Goal: Transaction & Acquisition: Purchase product/service

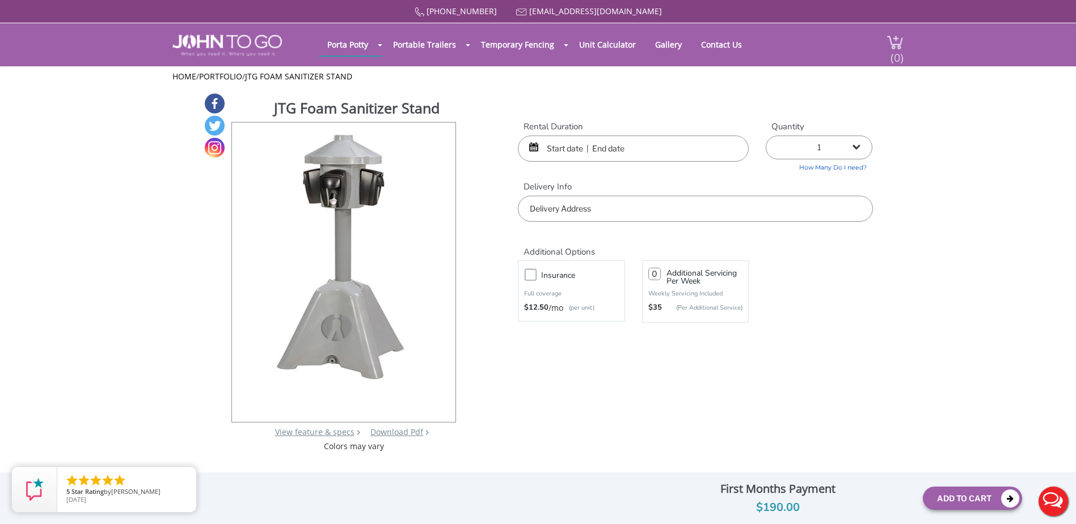
click at [900, 37] on img at bounding box center [895, 42] width 17 height 15
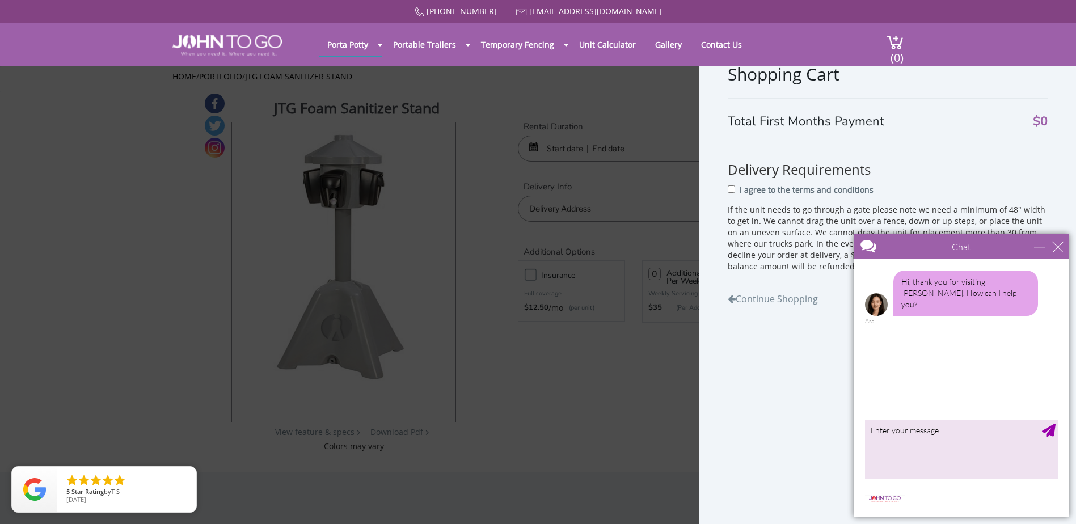
click at [1055, 253] on div "Chat" at bounding box center [962, 247] width 216 height 26
click at [1056, 246] on div "close" at bounding box center [1057, 246] width 11 height 11
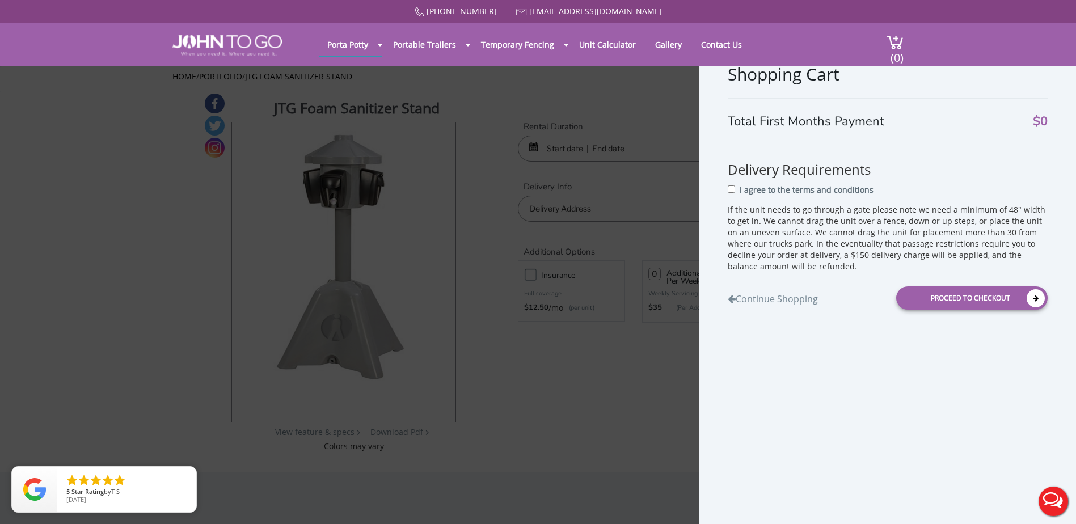
click at [631, 393] on div "Shopping Cart Total First Months Payment $0 Delivery Requirements I agree to th…" at bounding box center [538, 262] width 1076 height 524
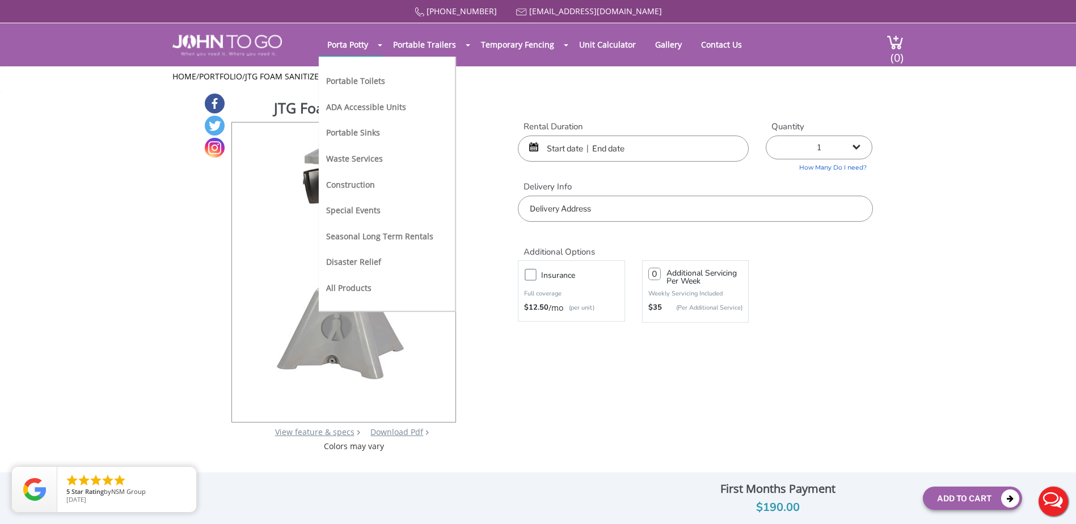
click at [373, 216] on li "Special Events" at bounding box center [379, 215] width 107 height 26
click at [370, 208] on link "Special Events" at bounding box center [353, 210] width 54 height 11
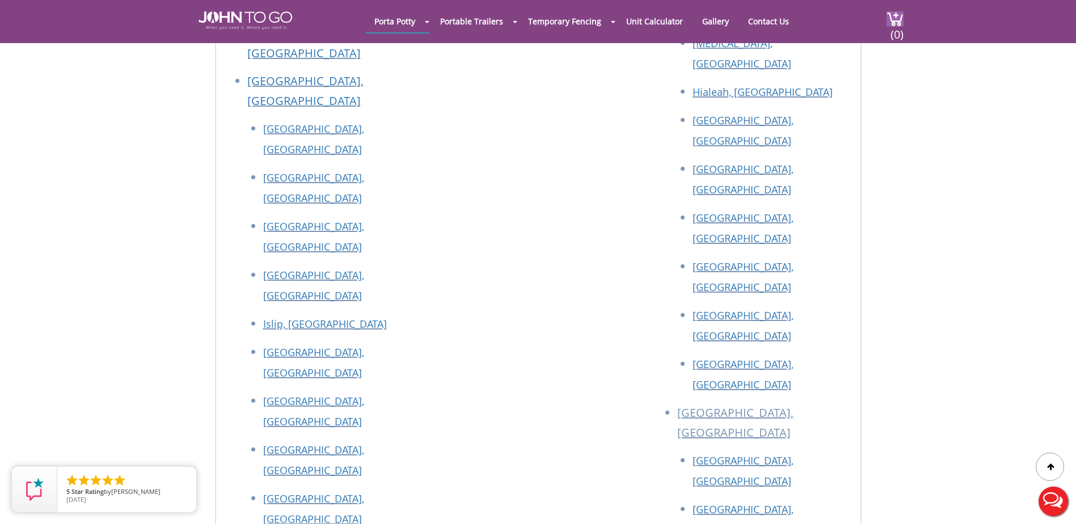
scroll to position [2807, 0]
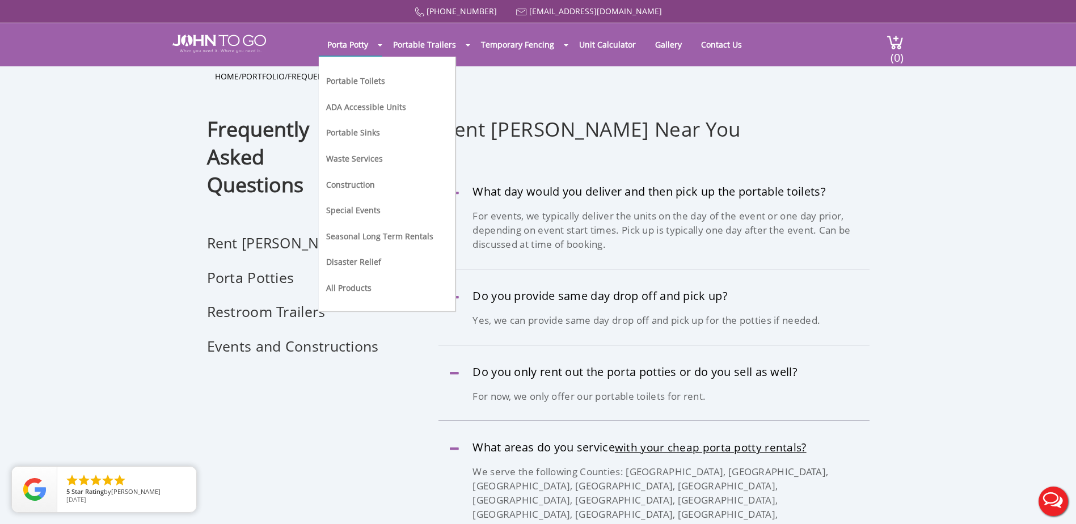
click at [366, 74] on li "Portable Toilets" at bounding box center [379, 86] width 107 height 26
click at [366, 83] on link "Portable Toilets" at bounding box center [355, 80] width 59 height 11
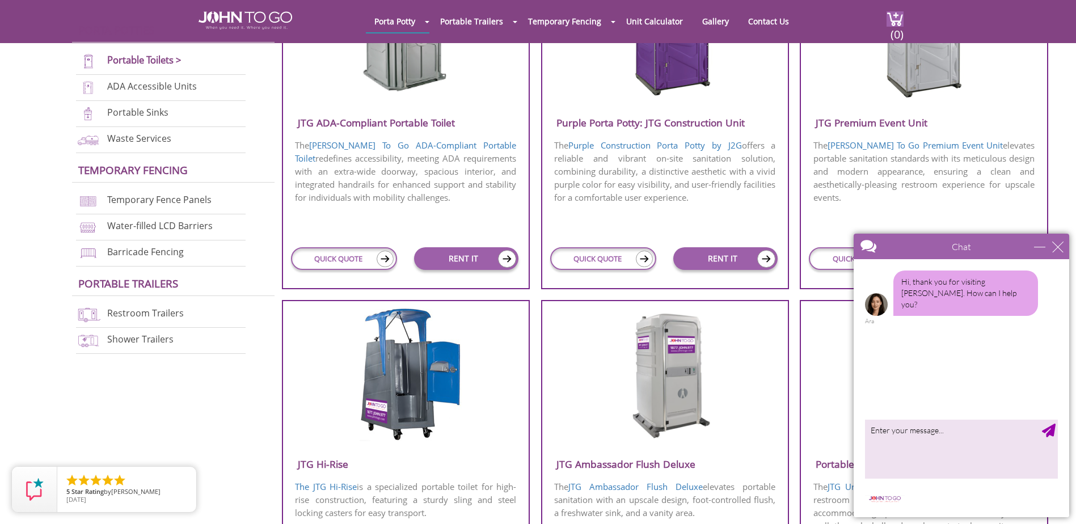
scroll to position [511, 0]
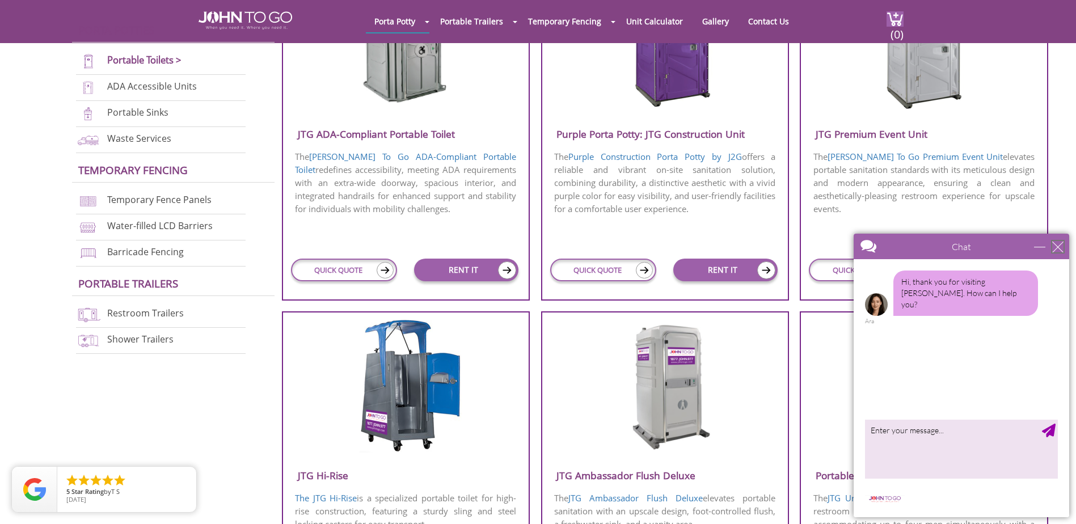
click at [1056, 252] on div "close" at bounding box center [1057, 246] width 11 height 11
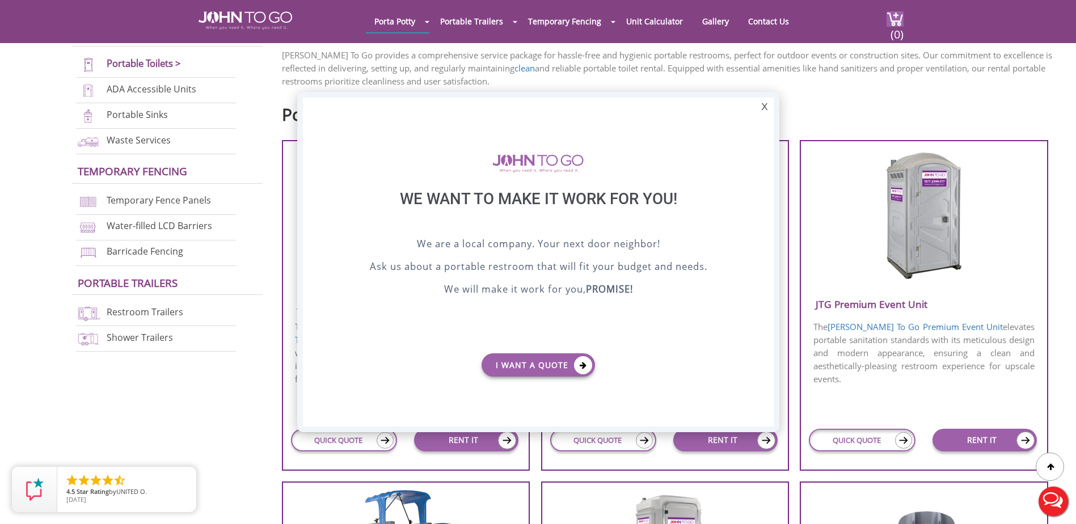
scroll to position [0, 0]
drag, startPoint x: 764, startPoint y: 107, endPoint x: 766, endPoint y: 113, distance: 7.4
click at [764, 108] on div "X" at bounding box center [765, 107] width 18 height 19
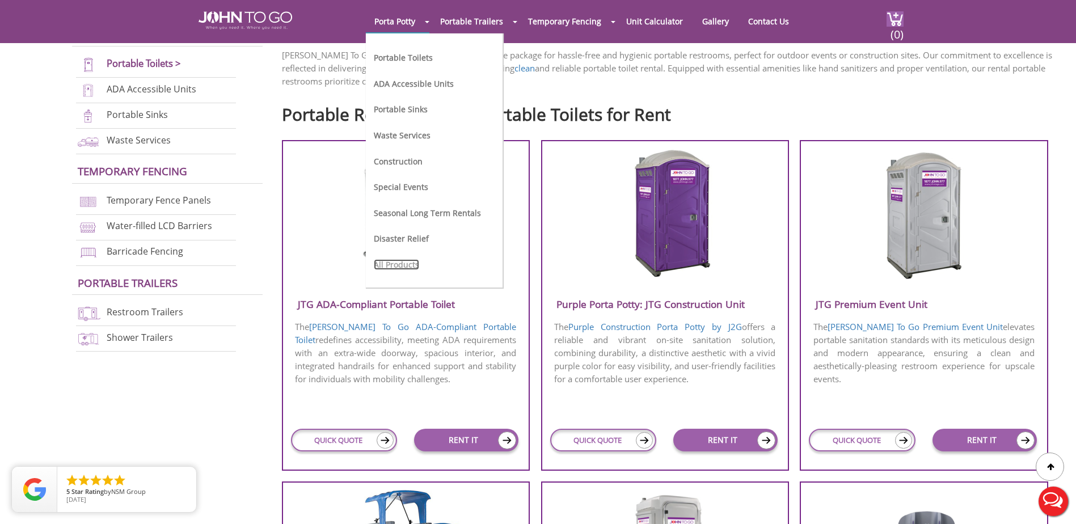
click at [399, 259] on link "All Products" at bounding box center [396, 264] width 45 height 11
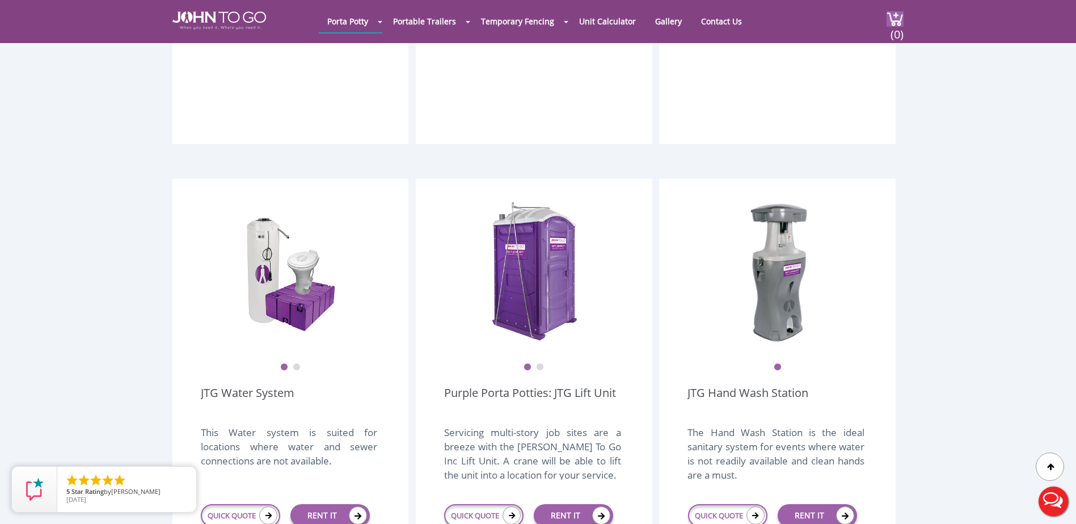
scroll to position [1191, 0]
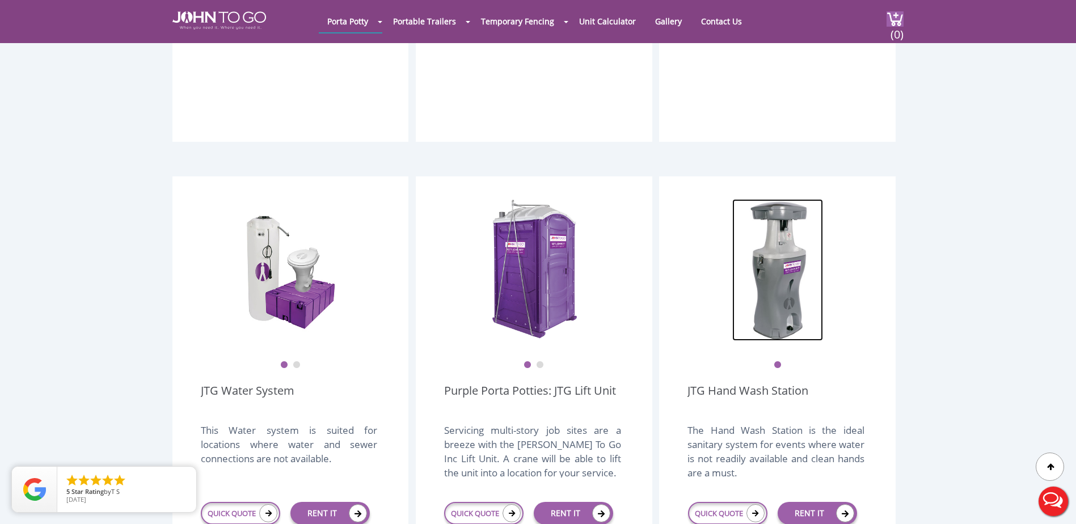
click at [771, 279] on img at bounding box center [777, 270] width 91 height 142
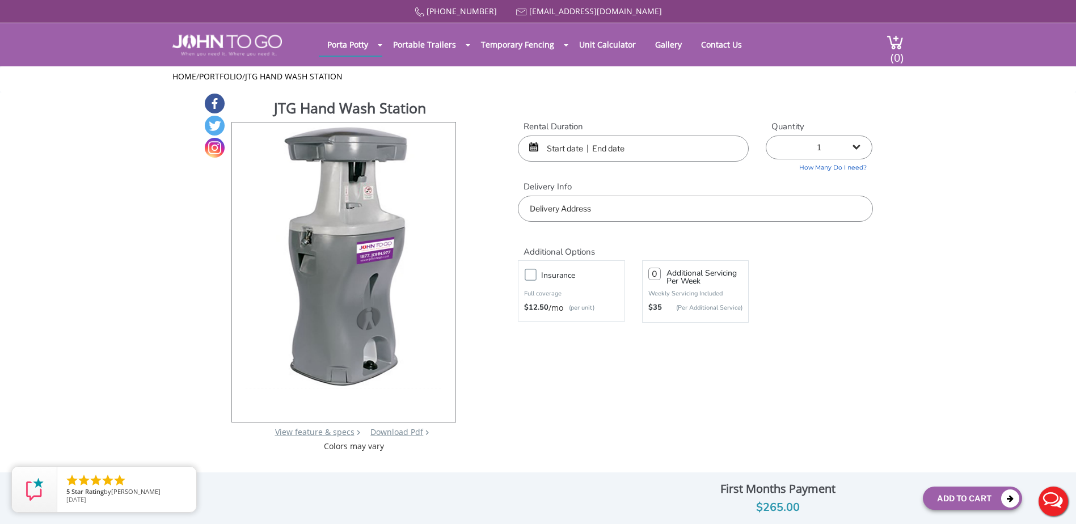
click at [566, 155] on input "text" at bounding box center [633, 149] width 231 height 26
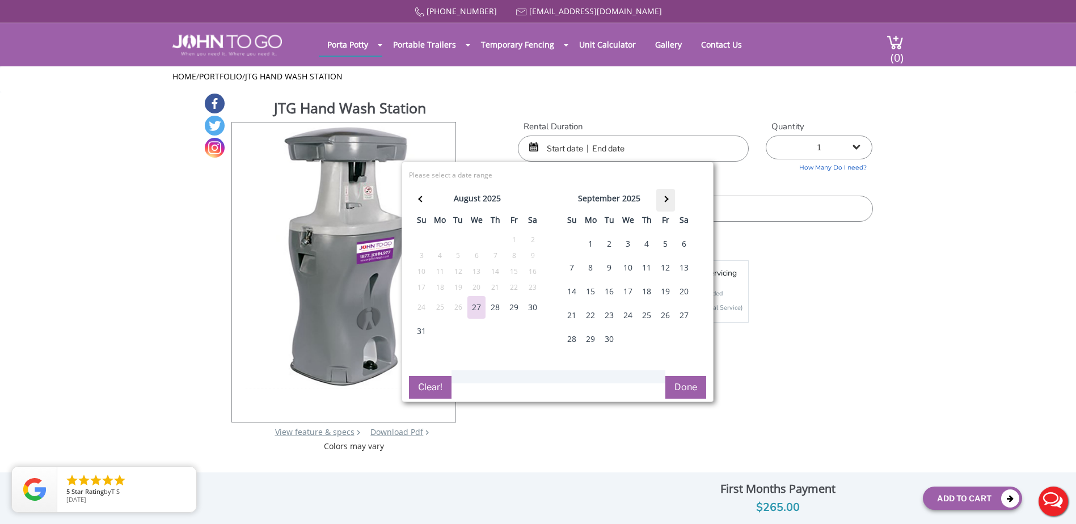
click at [667, 203] on th at bounding box center [665, 200] width 19 height 23
click at [686, 243] on div "4" at bounding box center [685, 244] width 18 height 23
type input "10/04/2025 to 10/04/2025"
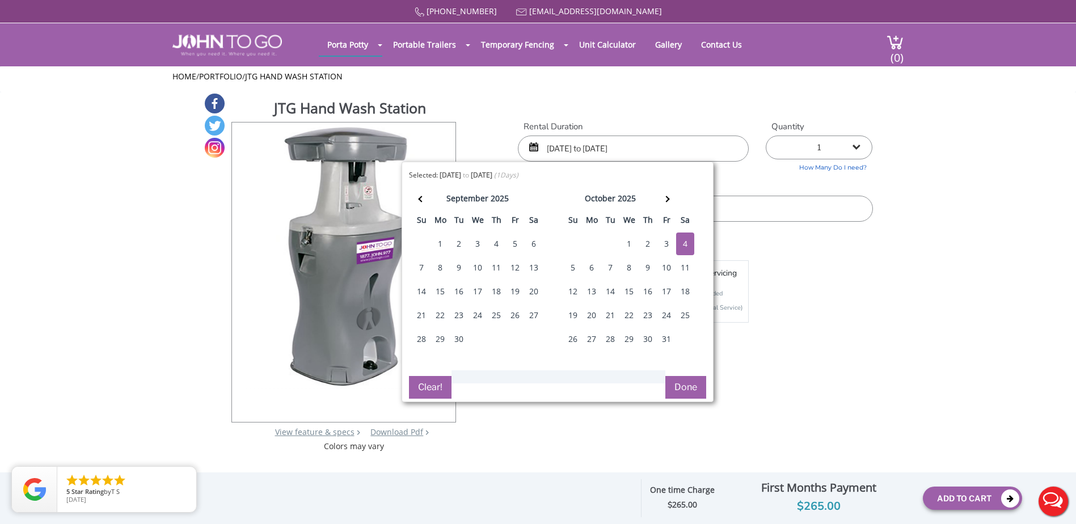
click at [666, 389] on button "Done" at bounding box center [685, 387] width 41 height 23
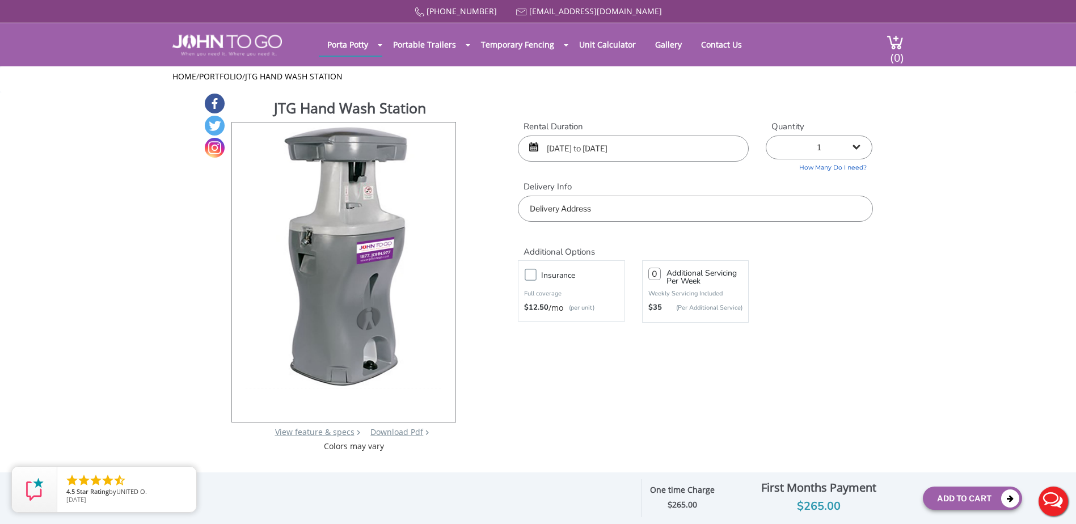
click at [614, 216] on input "text" at bounding box center [695, 209] width 355 height 26
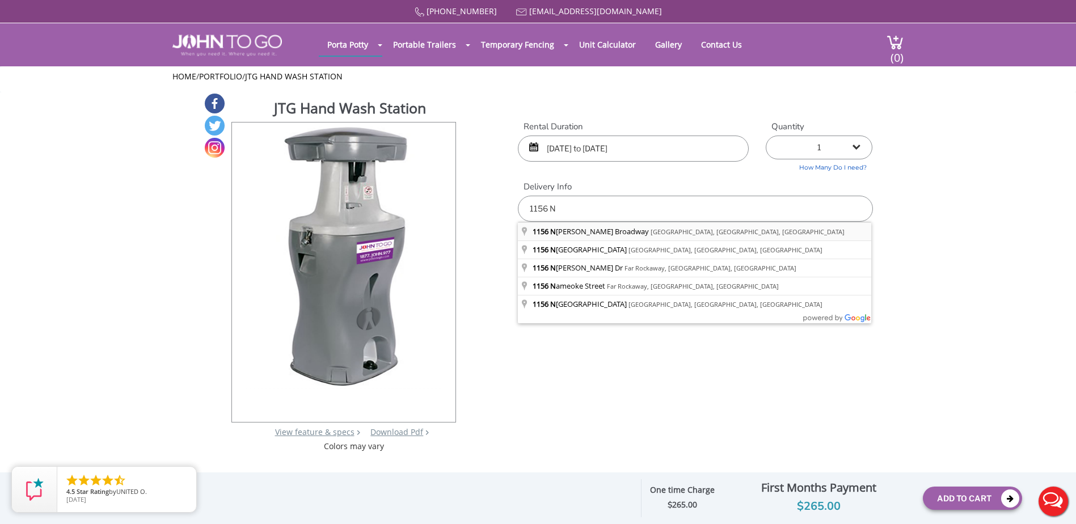
type input "[STREET_ADDRESS]"
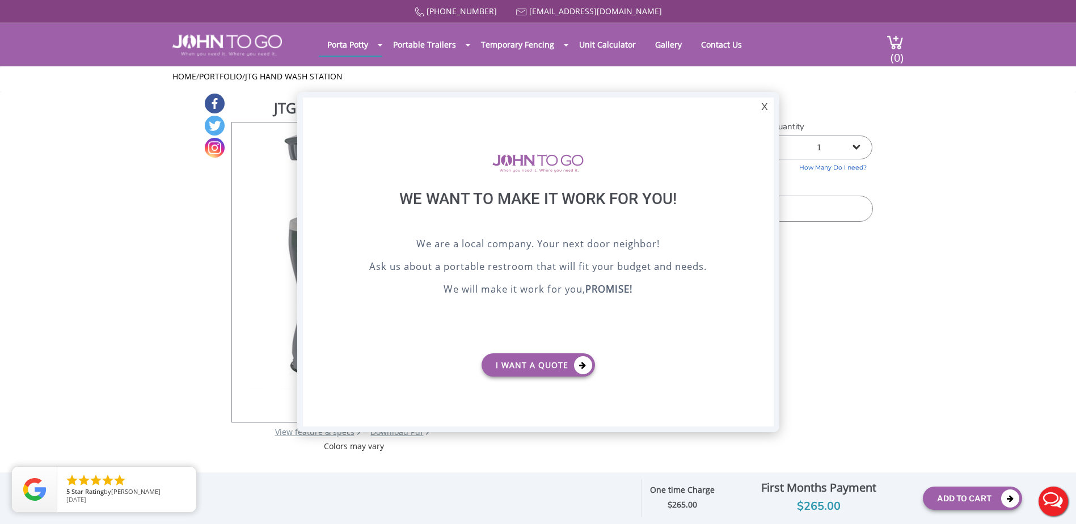
drag, startPoint x: 761, startPoint y: 108, endPoint x: 486, endPoint y: 97, distance: 274.8
click at [760, 108] on div "X" at bounding box center [765, 107] width 18 height 19
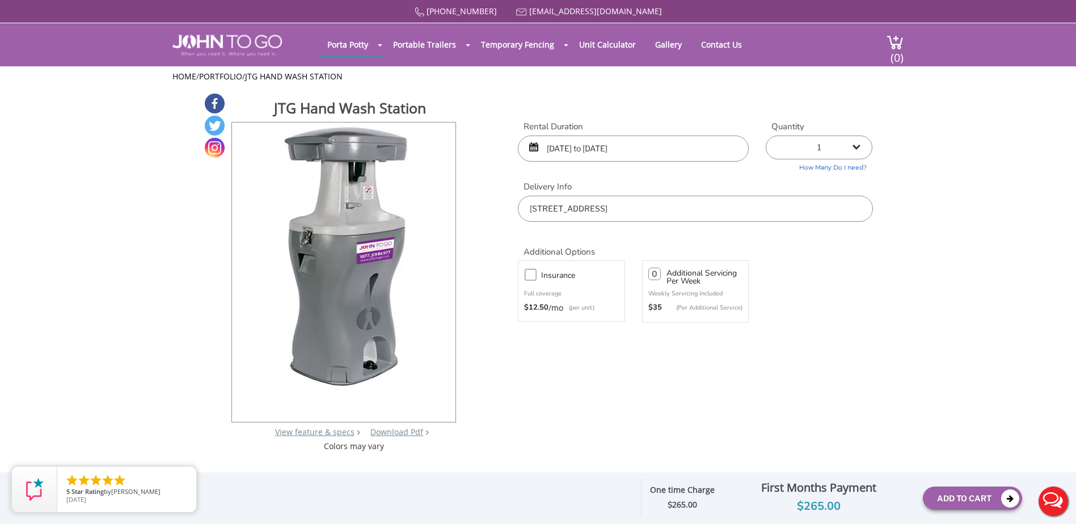
click at [338, 201] on img at bounding box center [343, 256] width 198 height 267
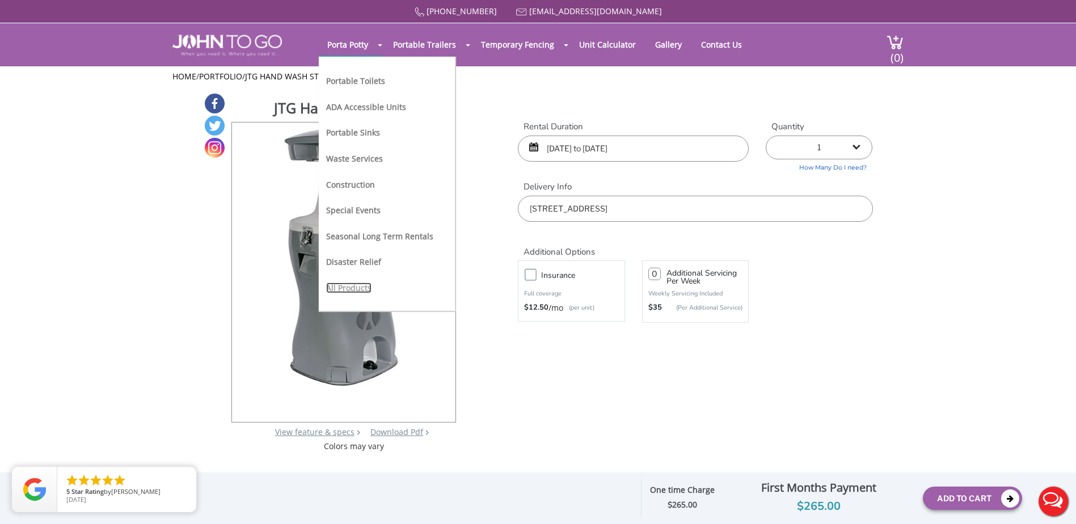
click at [365, 286] on link "All Products" at bounding box center [348, 287] width 45 height 11
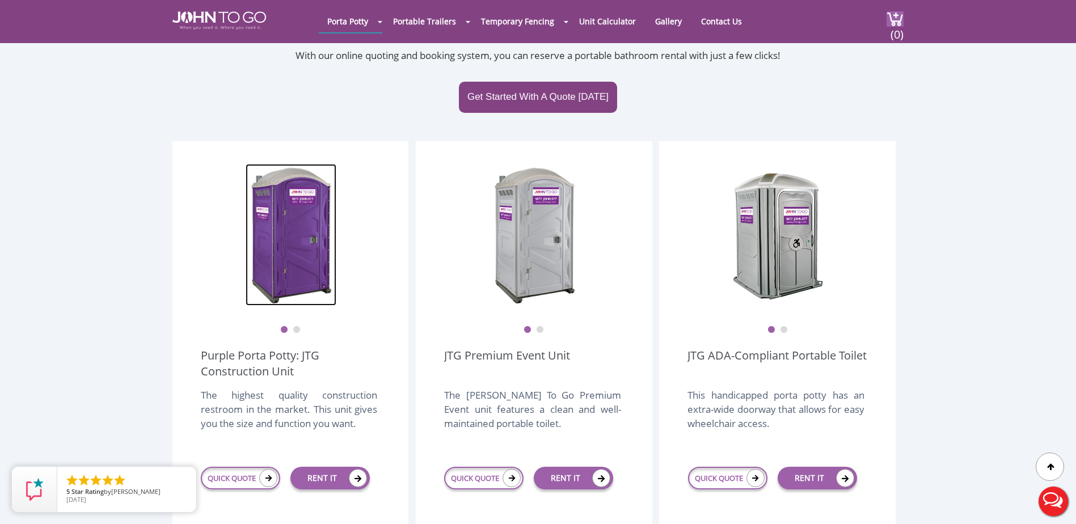
click at [288, 221] on img at bounding box center [291, 235] width 91 height 142
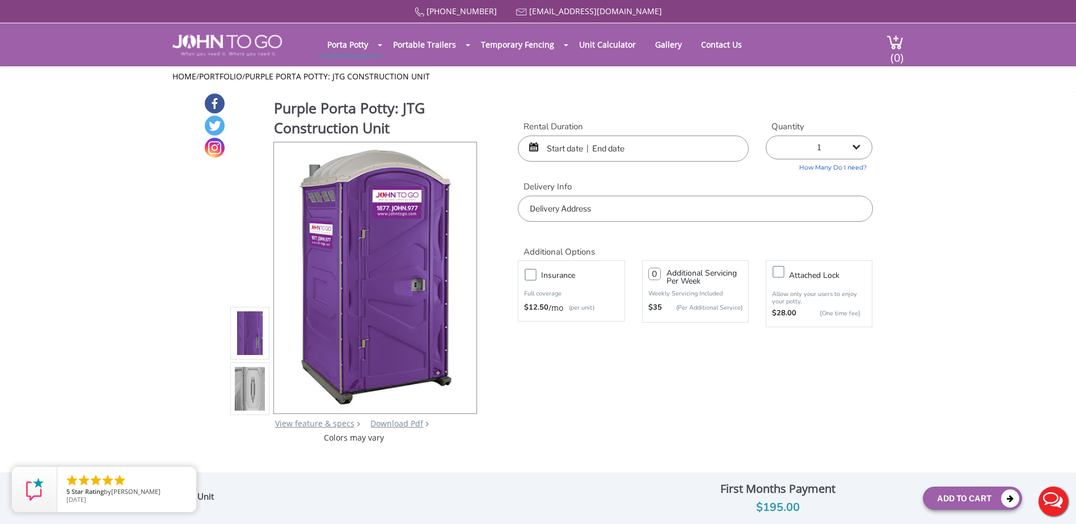
click at [547, 148] on input "text" at bounding box center [633, 149] width 231 height 26
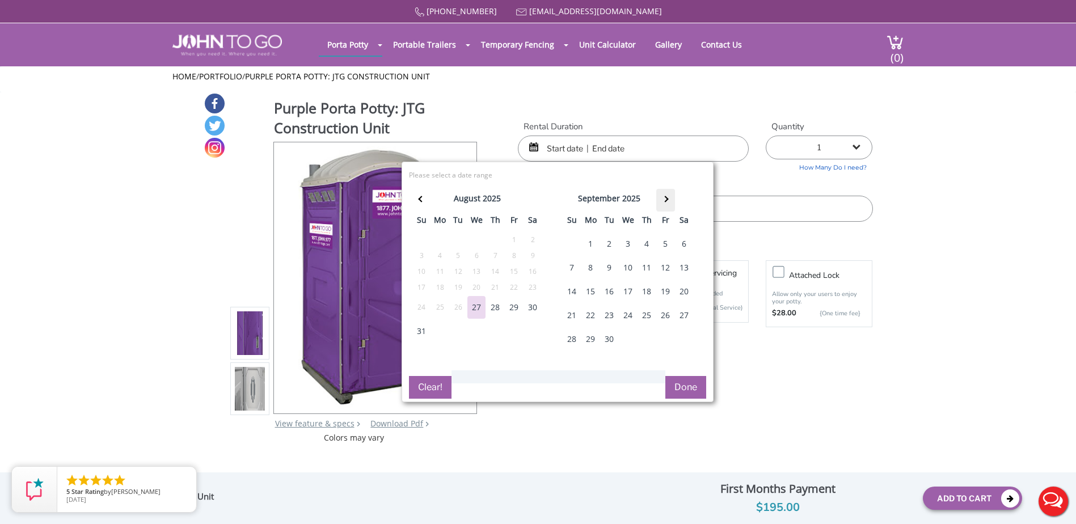
click at [663, 197] on th at bounding box center [665, 200] width 19 height 23
click at [685, 243] on div "4" at bounding box center [685, 244] width 18 height 23
type input "10/04/2025 to 10/04/2025"
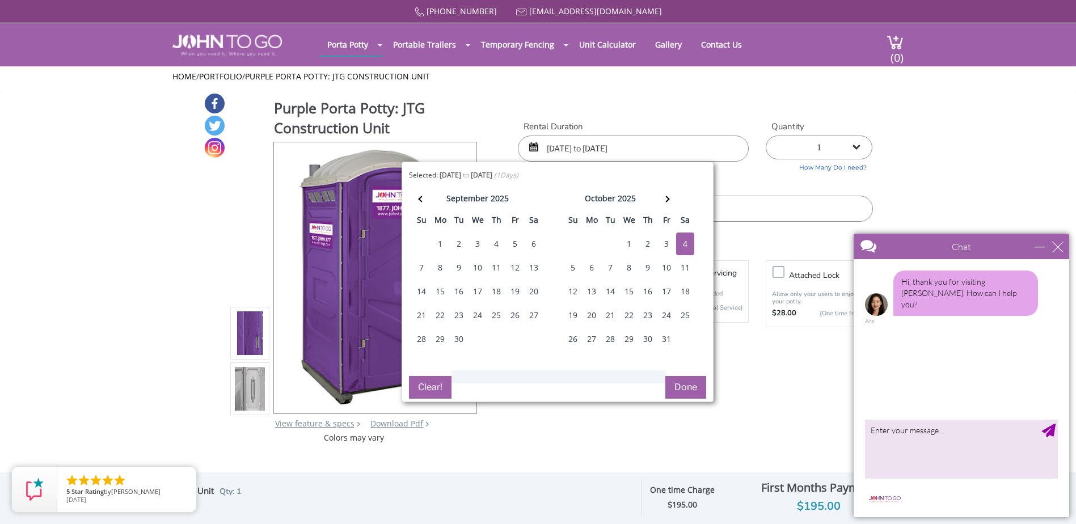
click at [686, 389] on button "Done" at bounding box center [685, 387] width 41 height 23
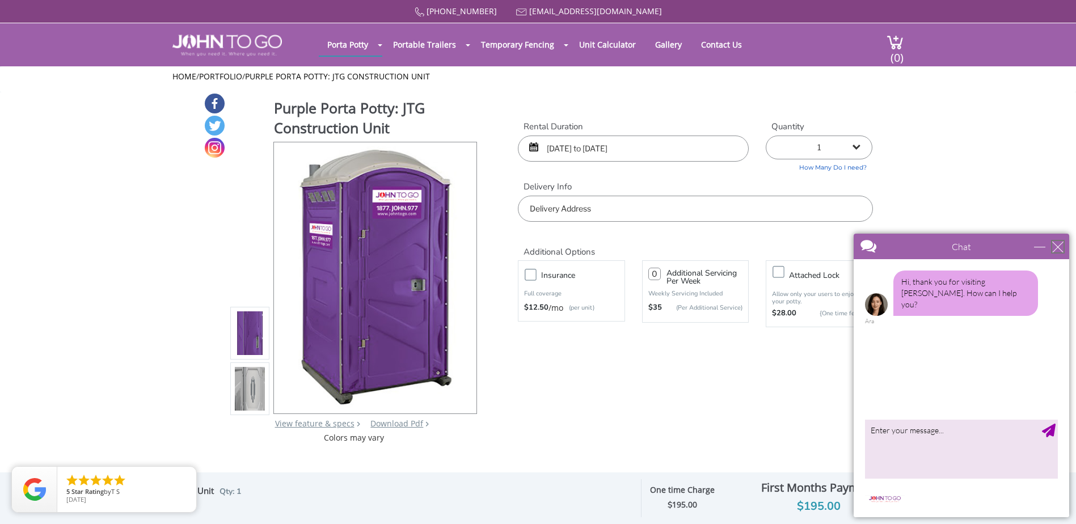
click at [1061, 247] on div "close" at bounding box center [1057, 246] width 11 height 11
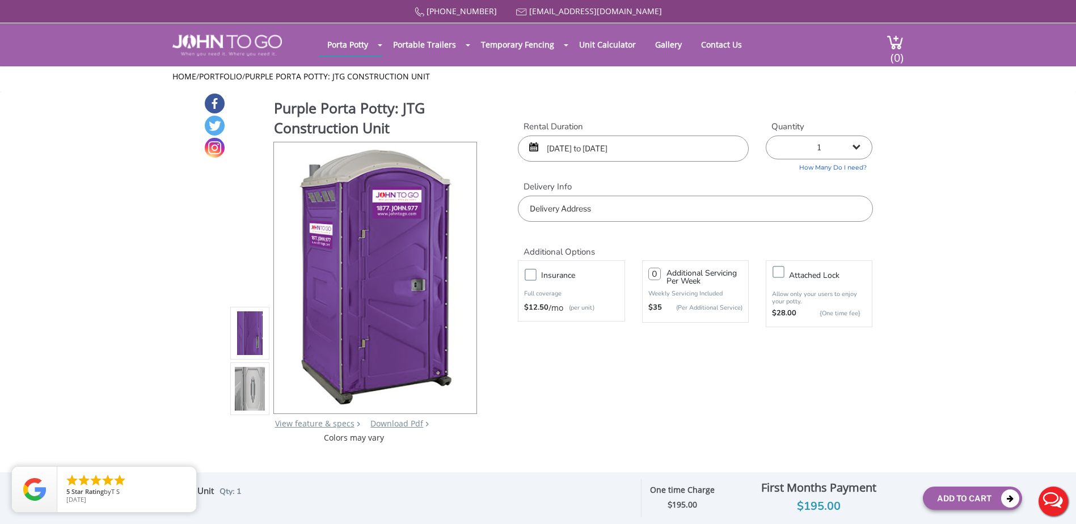
click at [862, 150] on select "1 2 (5% discount) 3 (8% discount) 4 (10% discount) 5 (12% discount) 6 (12% disc…" at bounding box center [819, 148] width 107 height 24
select select "3"
click at [766, 136] on select "1 2 (5% discount) 3 (8% discount) 4 (10% discount) 5 (12% discount) 6 (12% disc…" at bounding box center [819, 148] width 107 height 24
click at [774, 205] on input "text" at bounding box center [695, 209] width 355 height 26
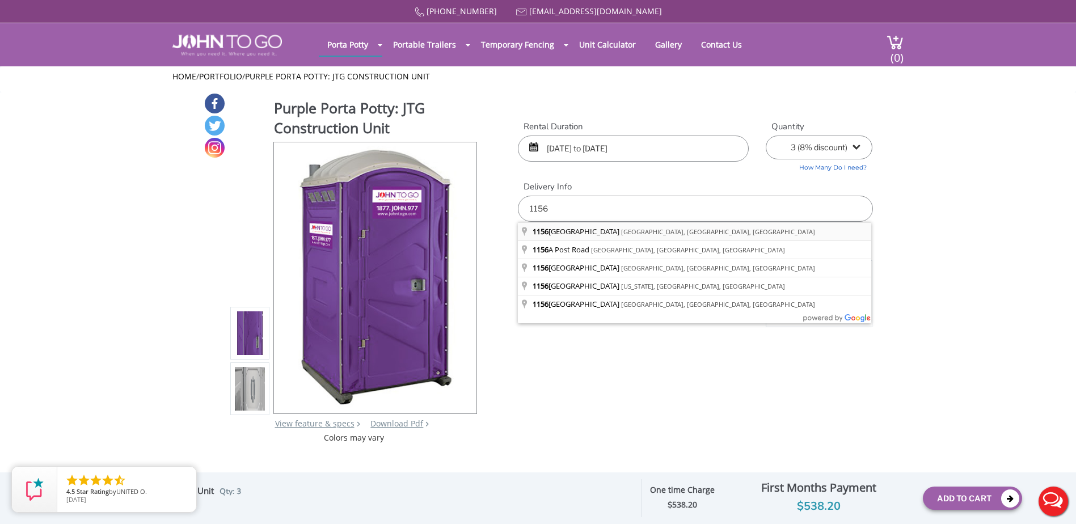
type input "[STREET_ADDRESS]"
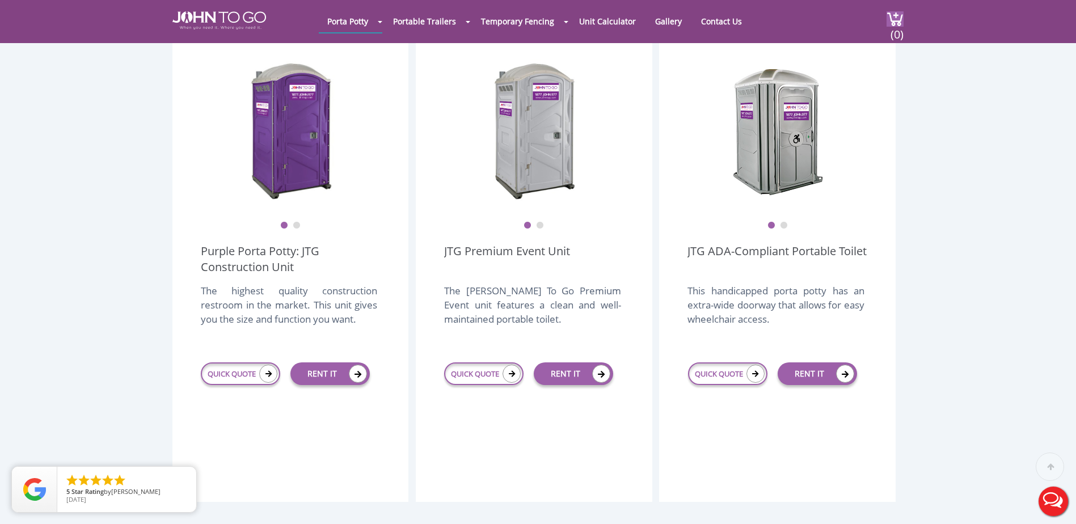
scroll to position [340, 0]
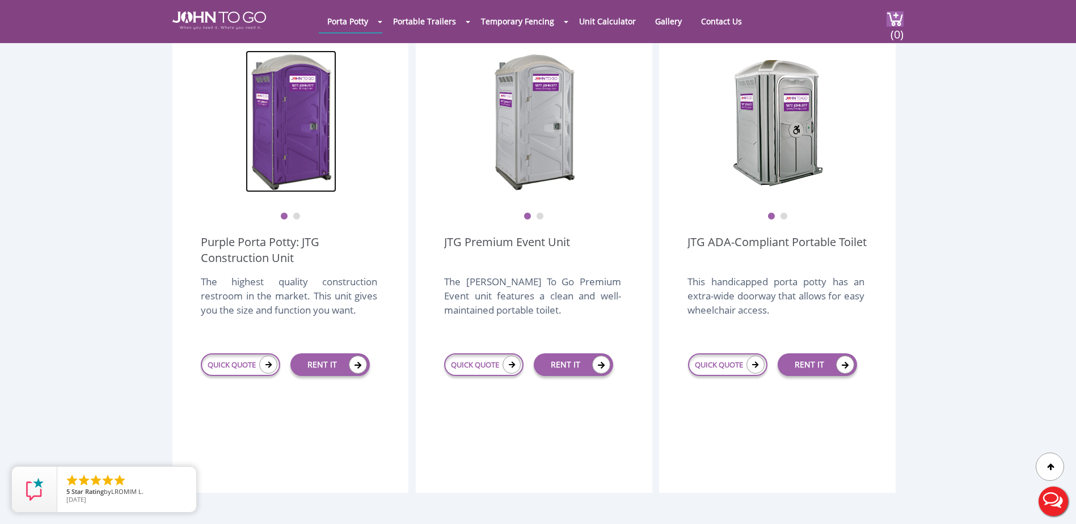
click at [281, 143] on img at bounding box center [291, 121] width 91 height 142
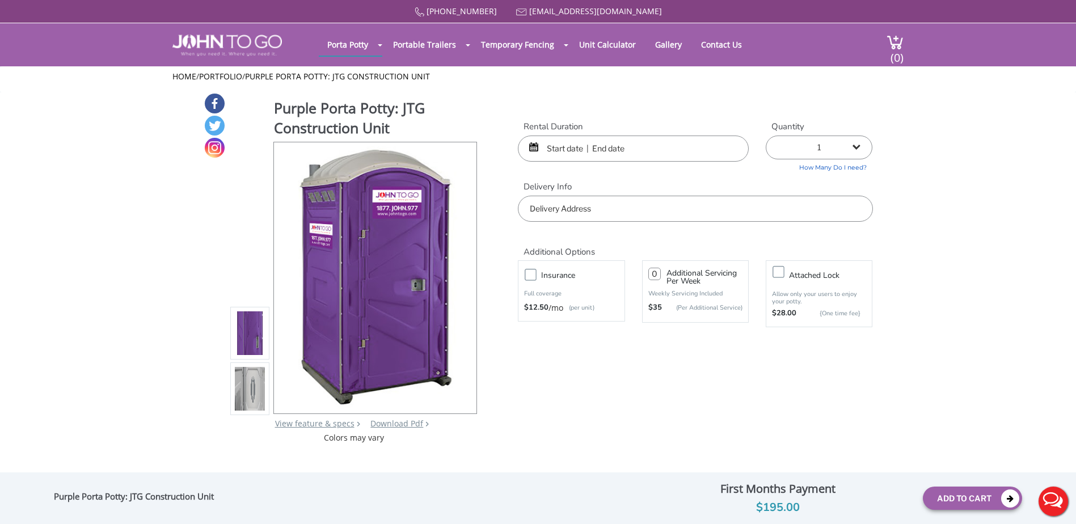
click at [548, 147] on input "text" at bounding box center [633, 149] width 231 height 26
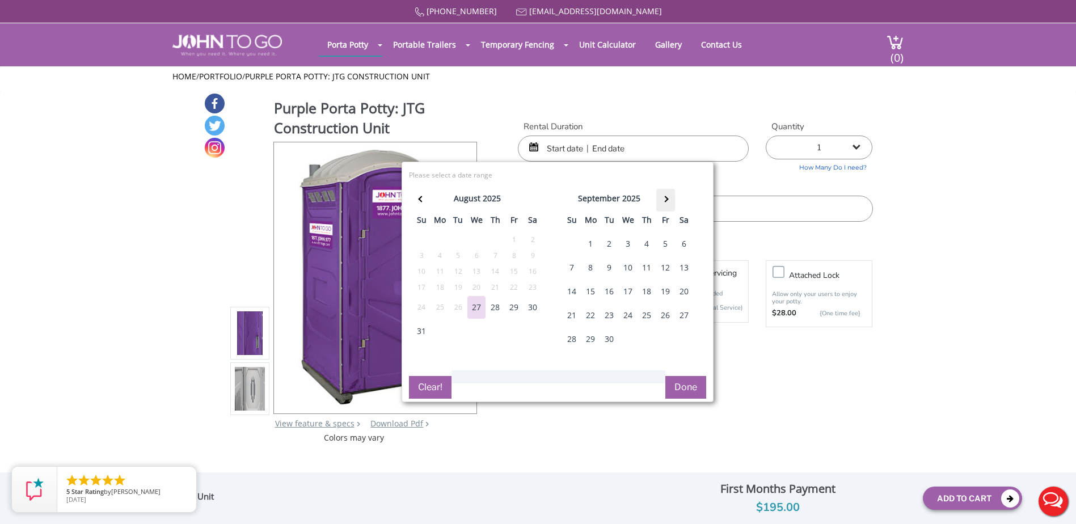
click at [664, 198] on span at bounding box center [665, 199] width 6 height 6
click at [687, 245] on div "4" at bounding box center [685, 244] width 18 height 23
click at [687, 244] on div "4" at bounding box center [685, 244] width 18 height 23
type input "10/04/2025 to 10/04/2025"
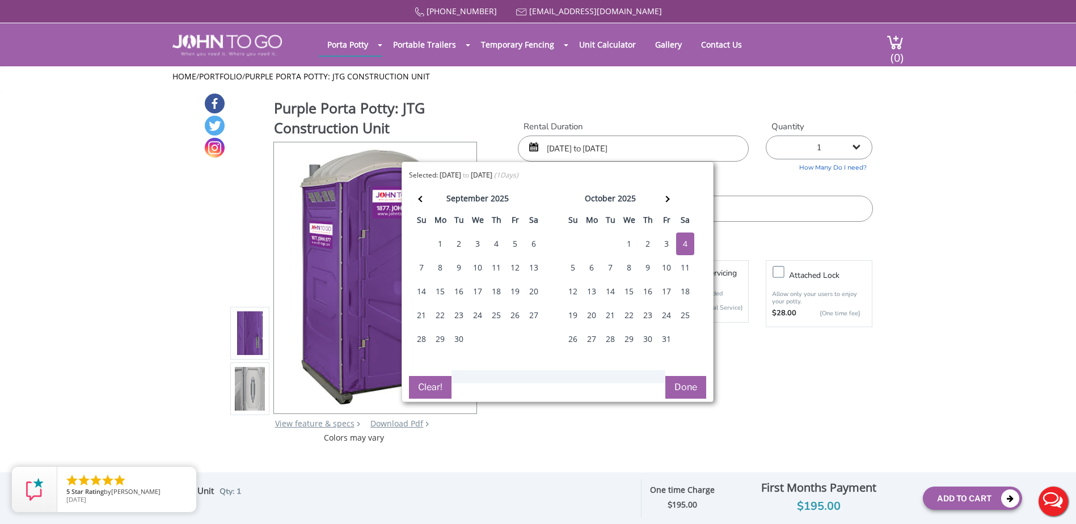
click at [693, 384] on button "Done" at bounding box center [685, 387] width 41 height 23
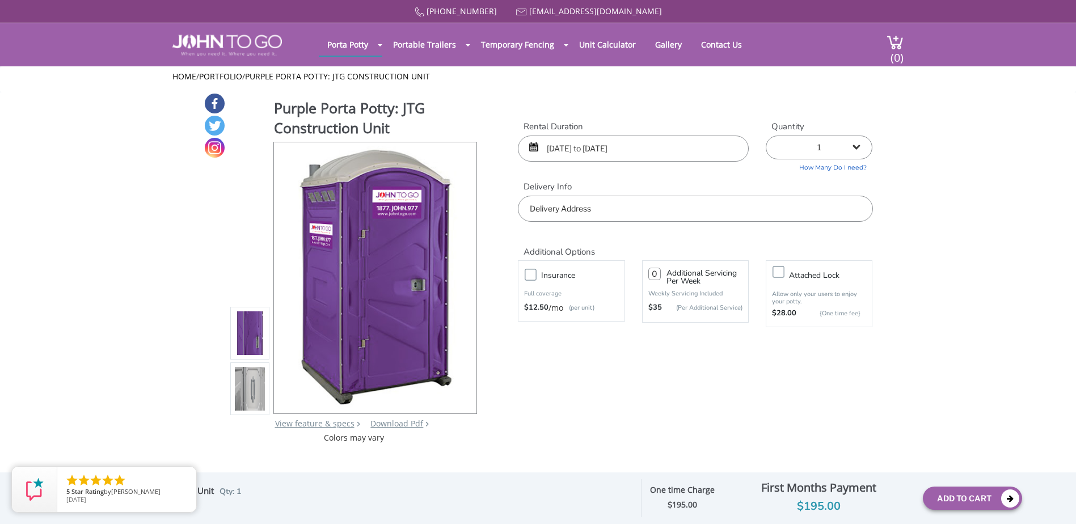
click at [827, 145] on select "1 2 (5% discount) 3 (8% discount) 4 (10% discount) 5 (12% discount) 6 (12% disc…" at bounding box center [819, 148] width 107 height 24
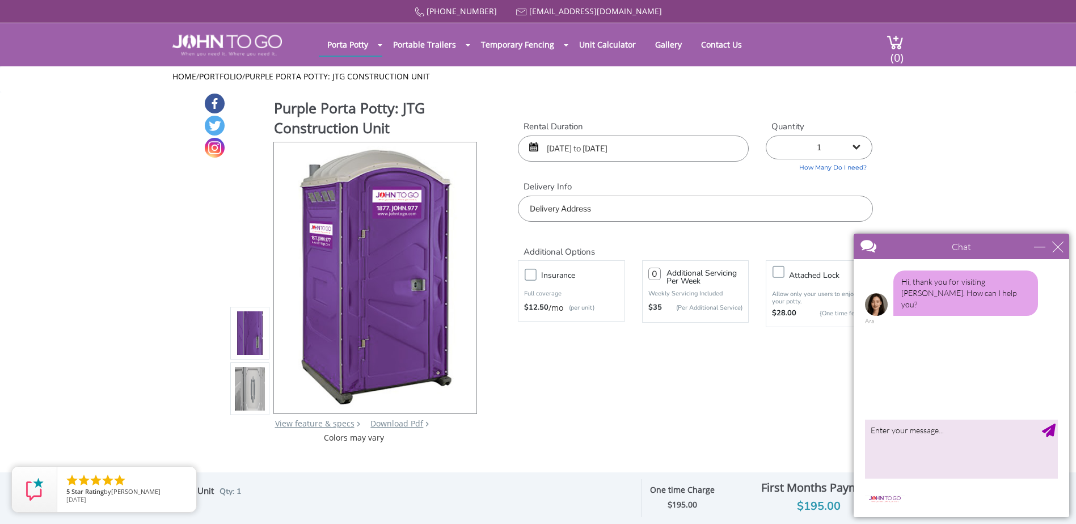
select select "3"
click at [766, 136] on select "1 2 (5% discount) 3 (8% discount) 4 (10% discount) 5 (12% discount) 6 (12% disc…" at bounding box center [819, 148] width 107 height 24
click at [1069, 250] on div "Chat" at bounding box center [962, 247] width 216 height 26
click at [1053, 246] on div "close" at bounding box center [1057, 246] width 11 height 11
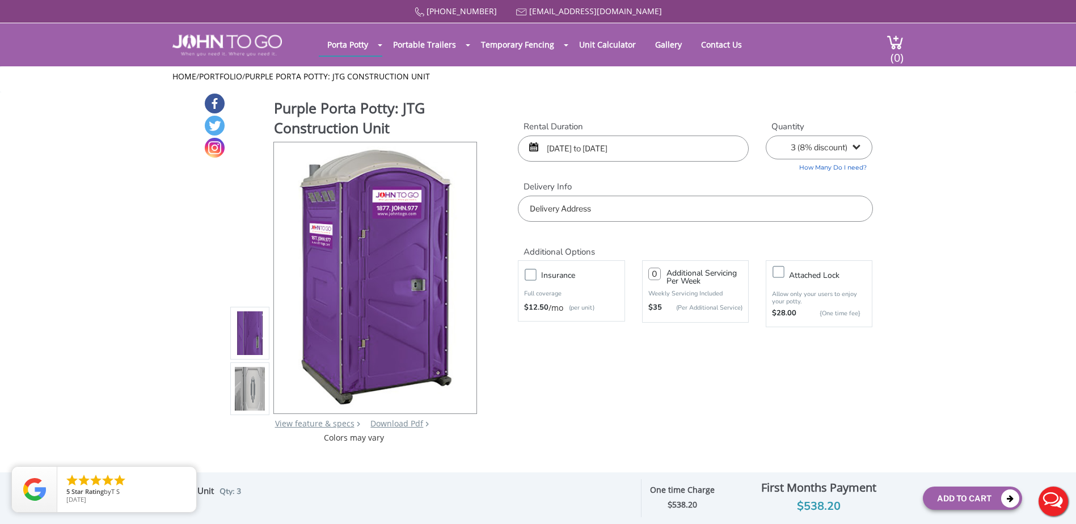
click at [748, 213] on input "text" at bounding box center [695, 209] width 355 height 26
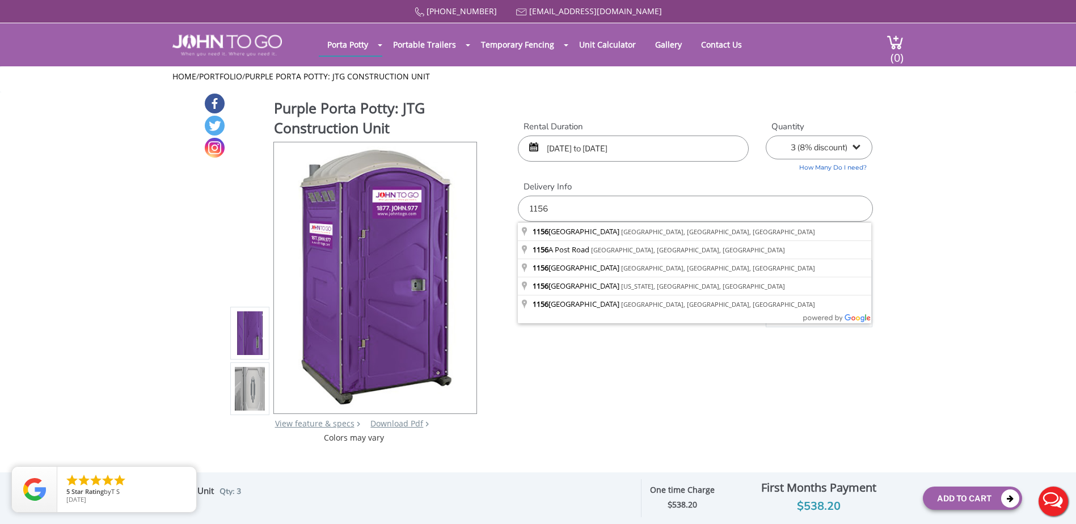
type input "[STREET_ADDRESS]"
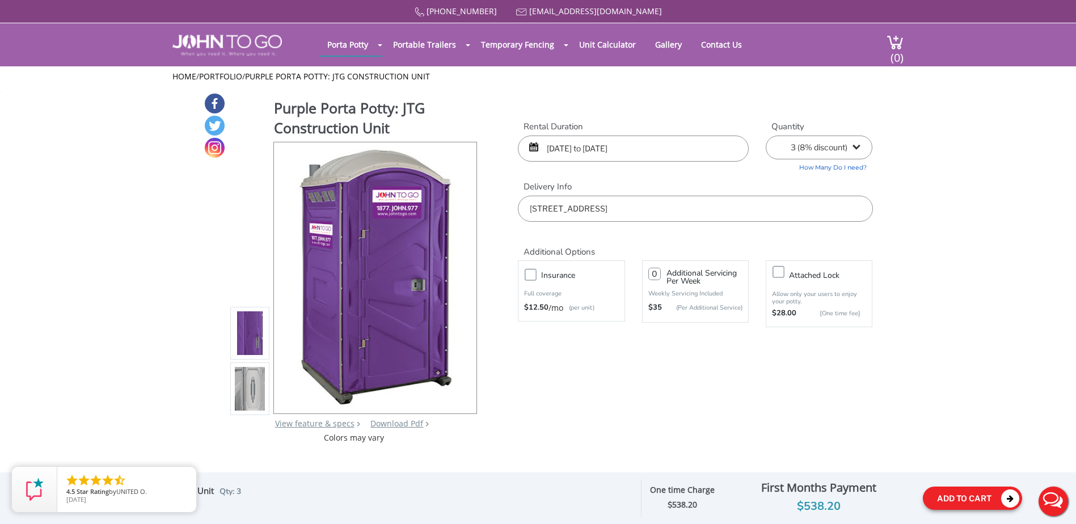
click at [946, 495] on button "Add To Cart" at bounding box center [972, 498] width 99 height 23
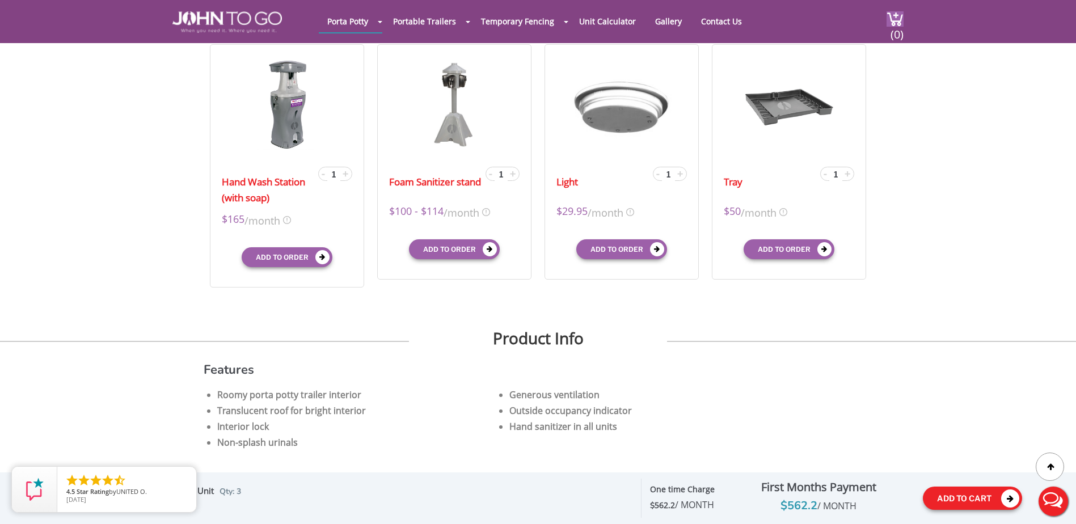
scroll to position [404, 0]
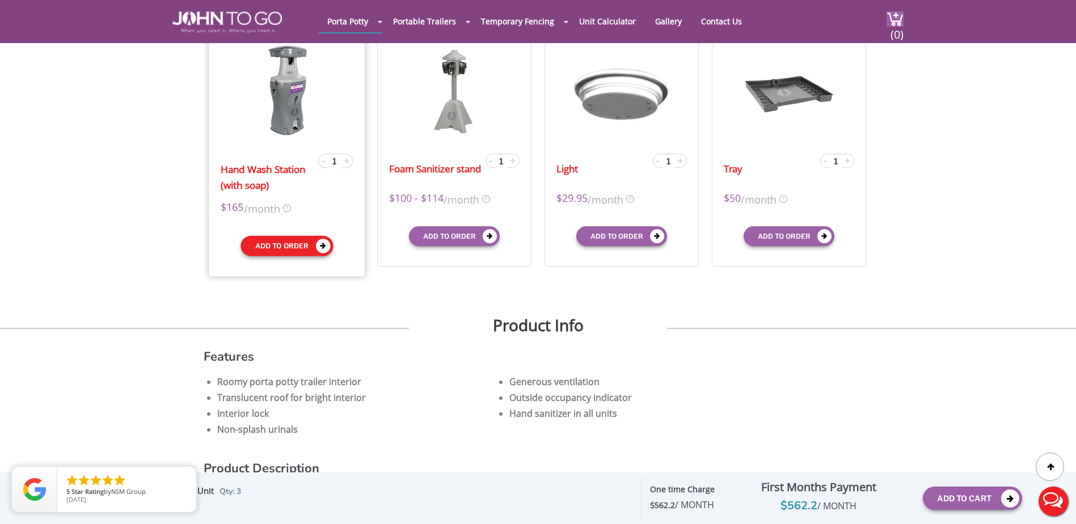
click at [281, 246] on button "Add to order" at bounding box center [287, 246] width 92 height 20
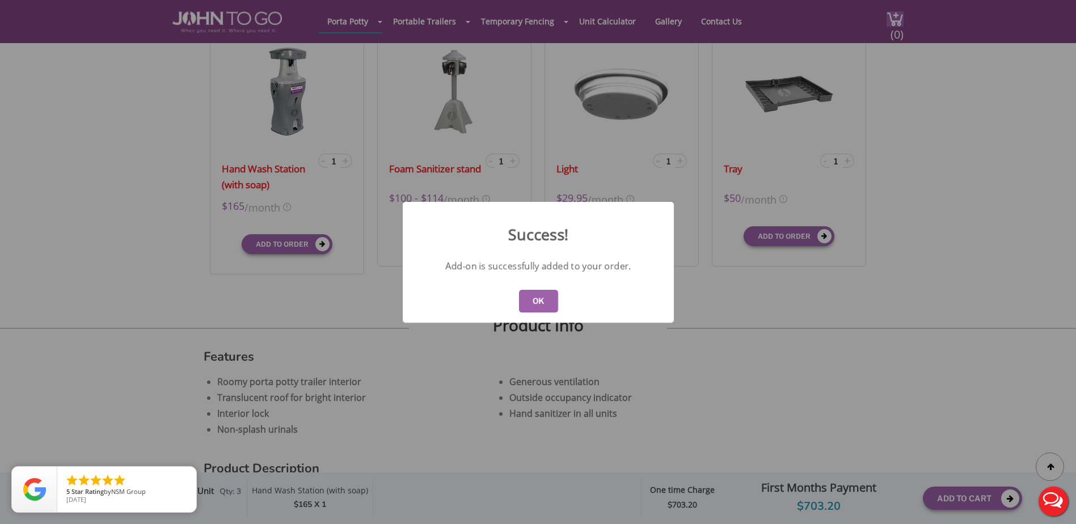
click at [543, 299] on button "OK" at bounding box center [537, 301] width 39 height 23
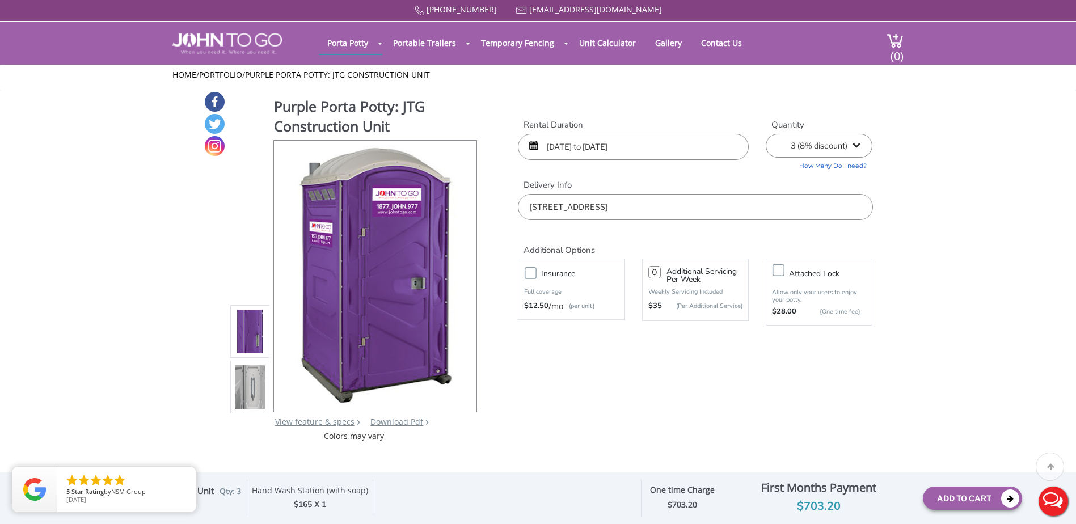
scroll to position [0, 0]
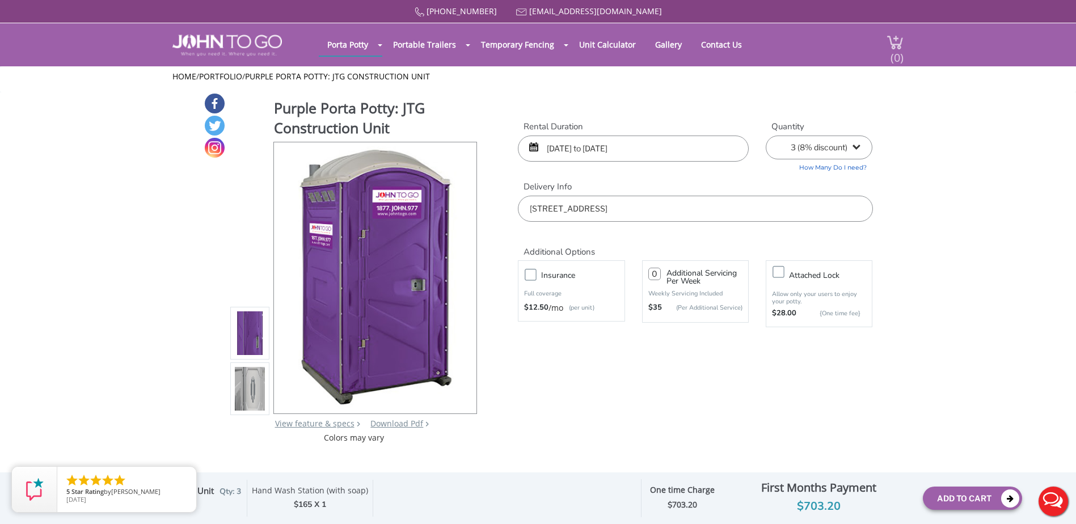
click at [899, 44] on span "(0)" at bounding box center [897, 53] width 14 height 24
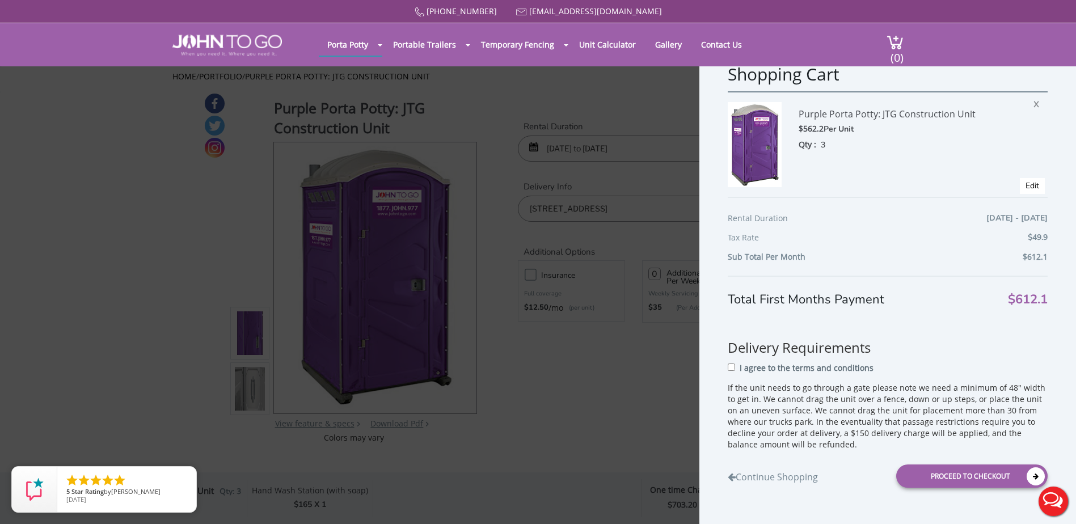
drag, startPoint x: 580, startPoint y: 393, endPoint x: 550, endPoint y: 386, distance: 31.4
click at [580, 393] on div "Shopping Cart Purple Porta Potty: JTG Construction Unit $562.2 Per Unit Qty : 3…" at bounding box center [538, 262] width 1076 height 524
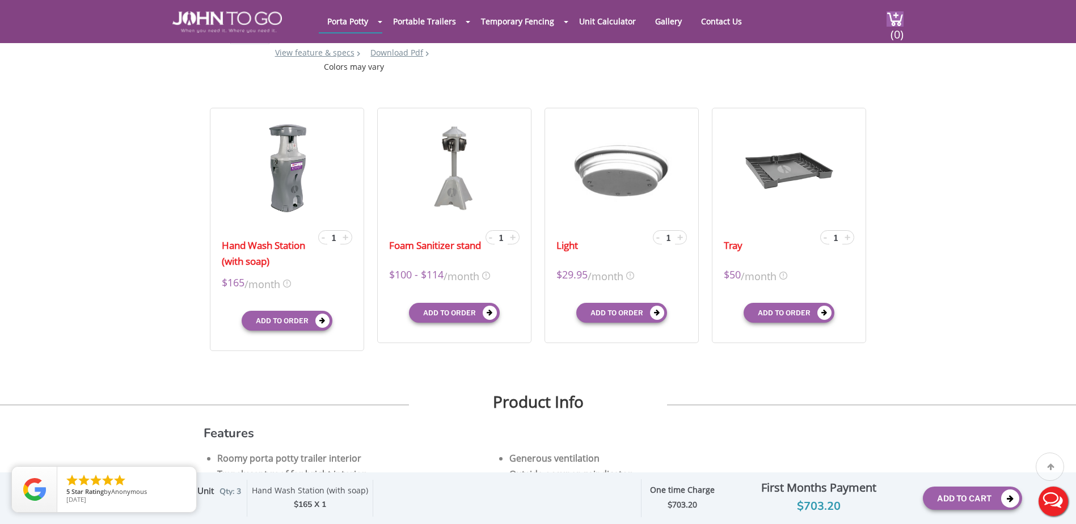
scroll to position [340, 0]
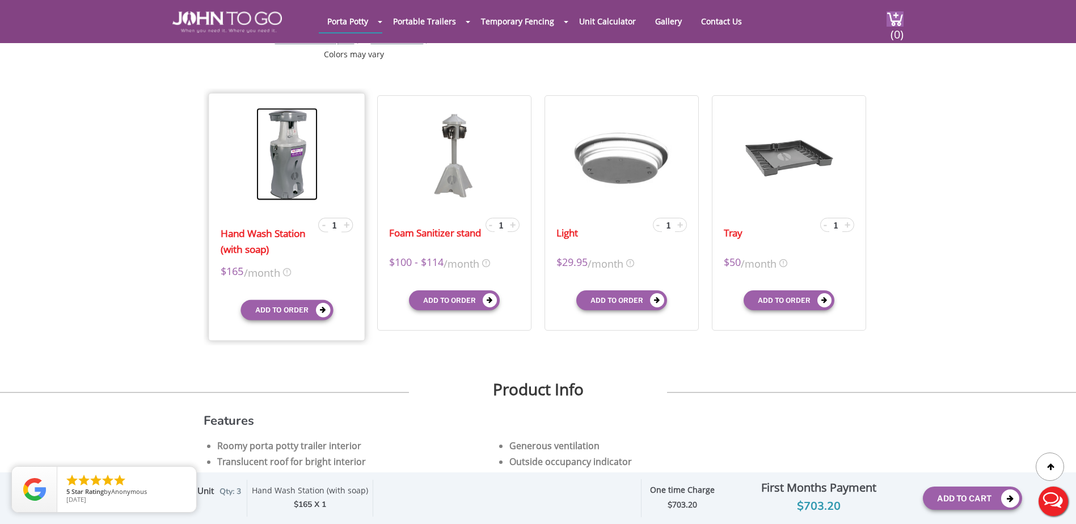
click at [286, 154] on img at bounding box center [286, 154] width 61 height 92
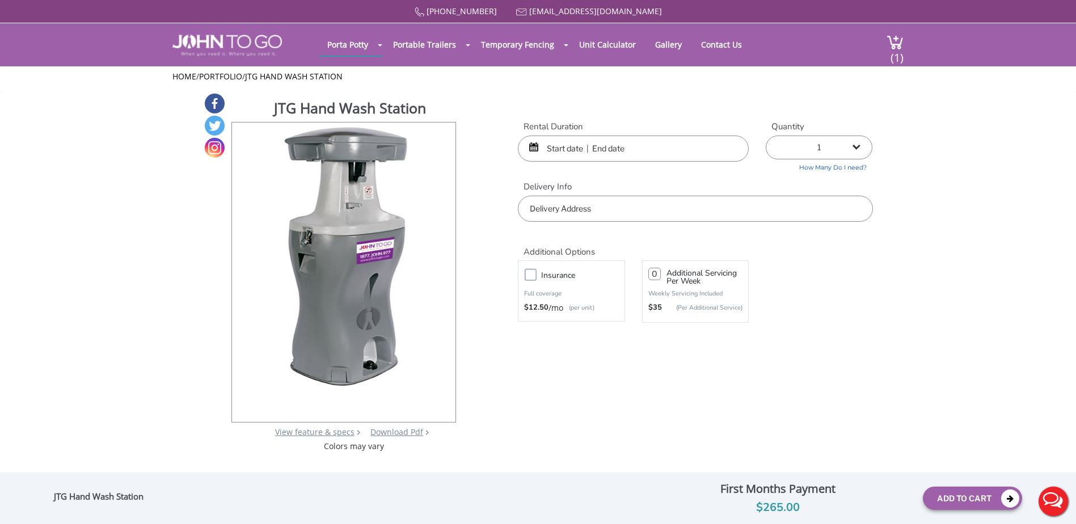
click at [556, 142] on input "text" at bounding box center [633, 149] width 231 height 26
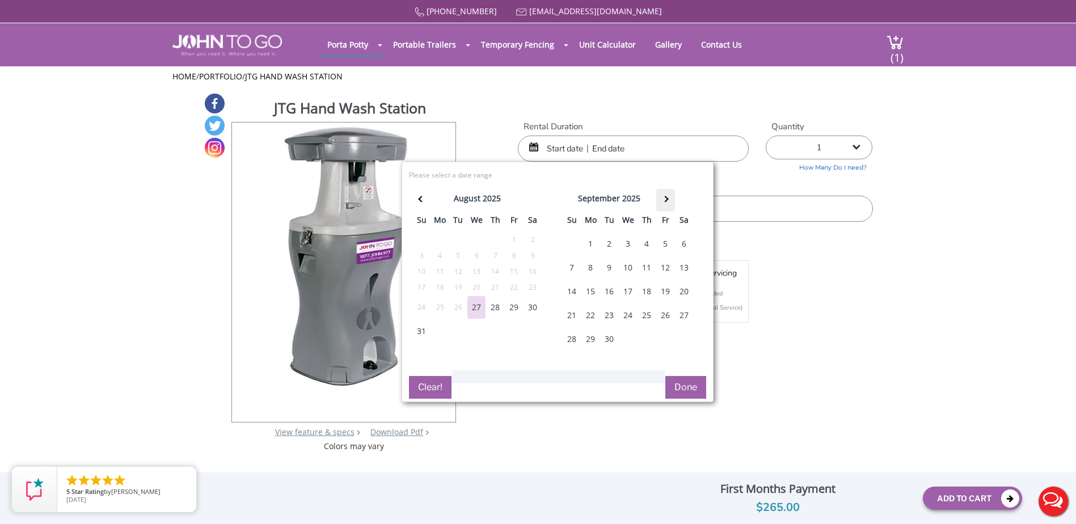
click at [669, 196] on th at bounding box center [665, 200] width 19 height 23
click at [690, 243] on div "4" at bounding box center [685, 244] width 18 height 23
type input "[DATE] to [DATE]"
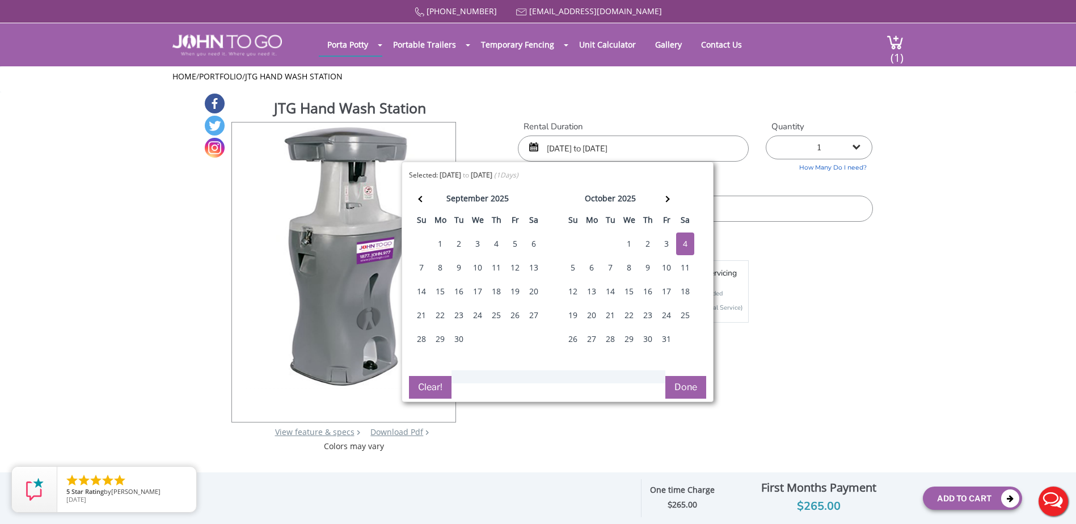
click at [685, 389] on button "Done" at bounding box center [685, 387] width 41 height 23
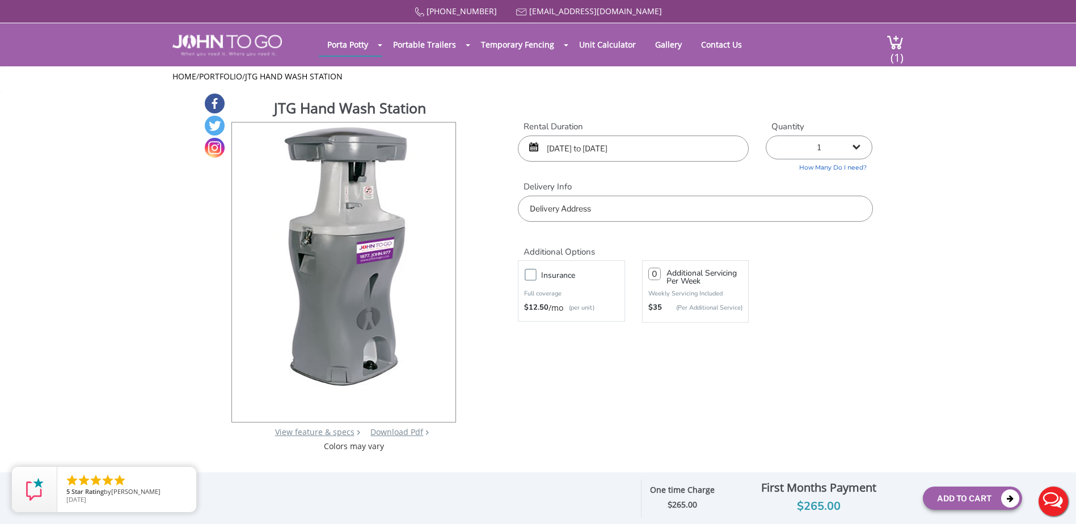
click at [610, 210] on input "text" at bounding box center [695, 209] width 355 height 26
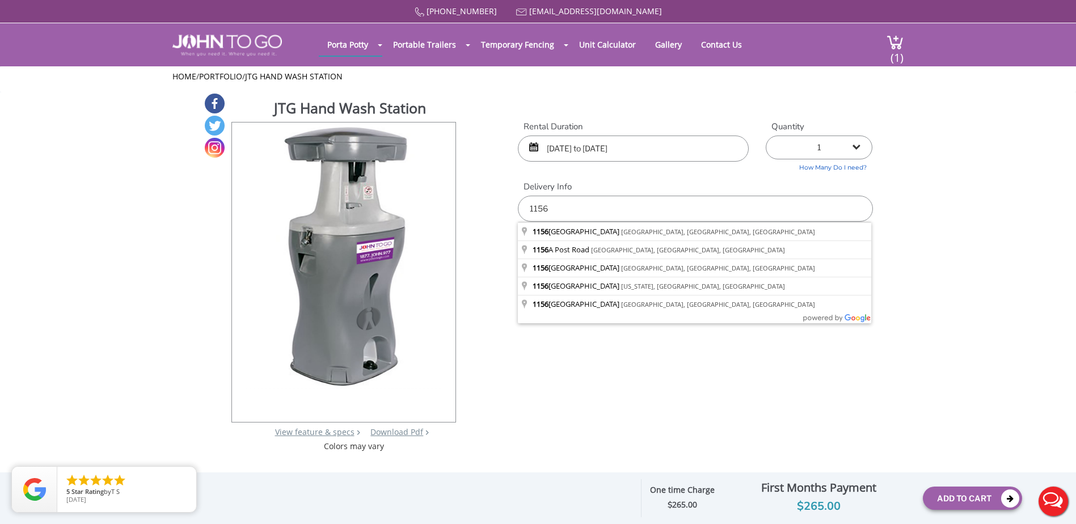
type input "[STREET_ADDRESS]"
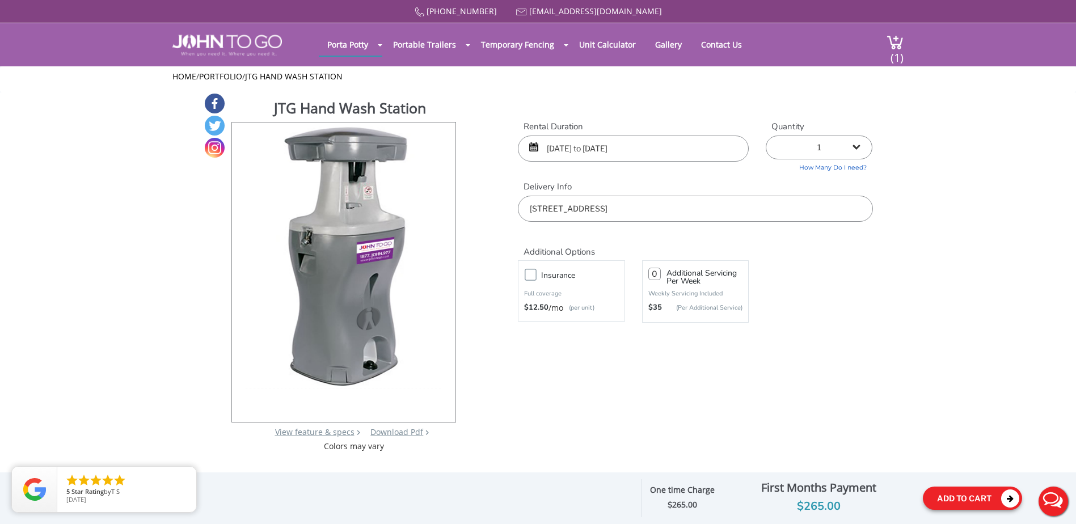
click at [971, 500] on button "Add To Cart" at bounding box center [972, 498] width 99 height 23
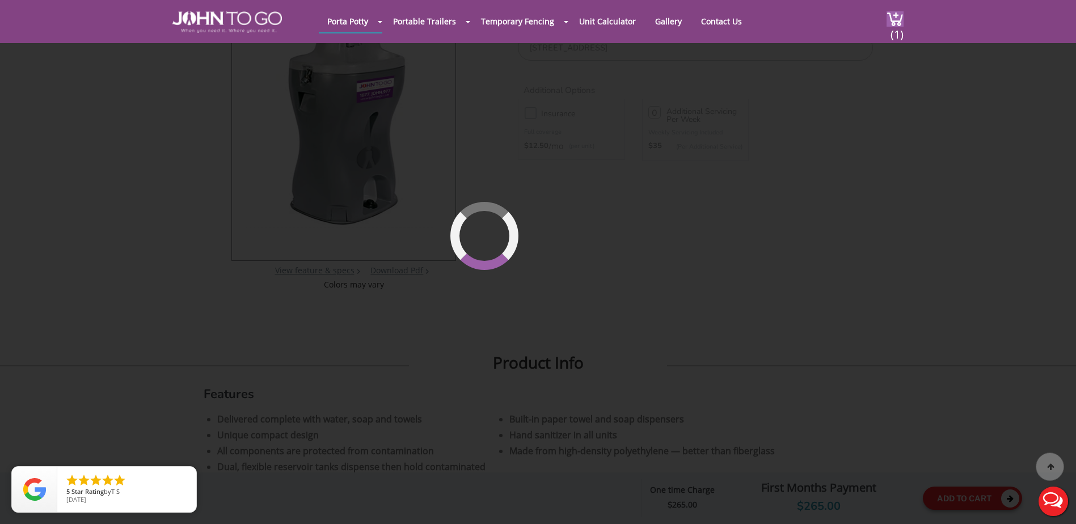
scroll to position [121, 0]
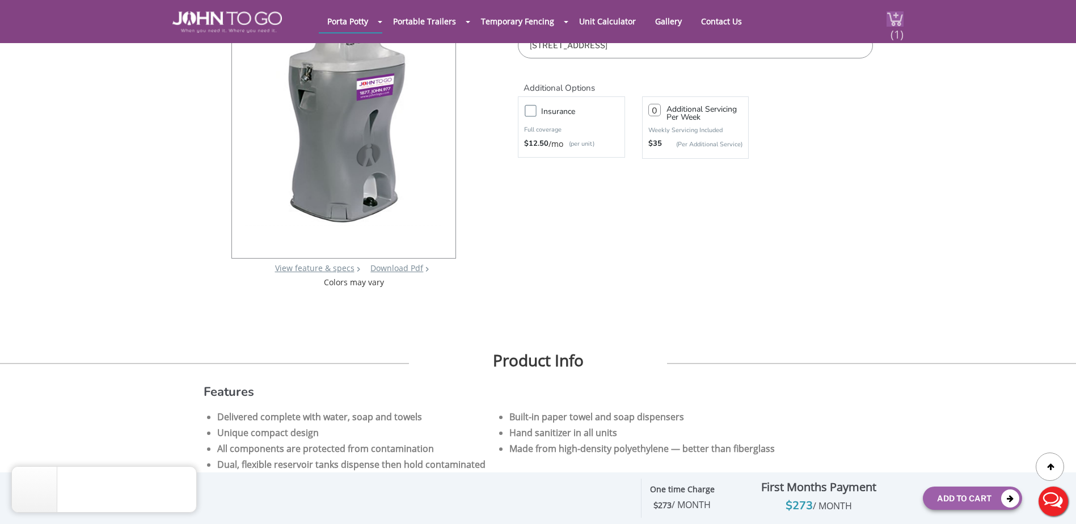
drag, startPoint x: 887, startPoint y: 22, endPoint x: 885, endPoint y: 33, distance: 11.5
click at [887, 22] on img at bounding box center [895, 18] width 17 height 15
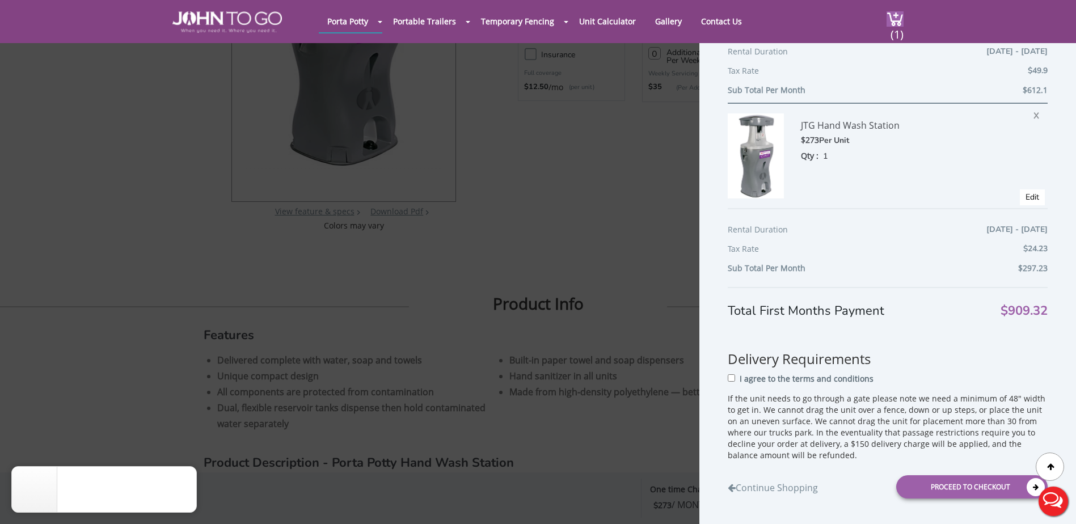
scroll to position [167, 0]
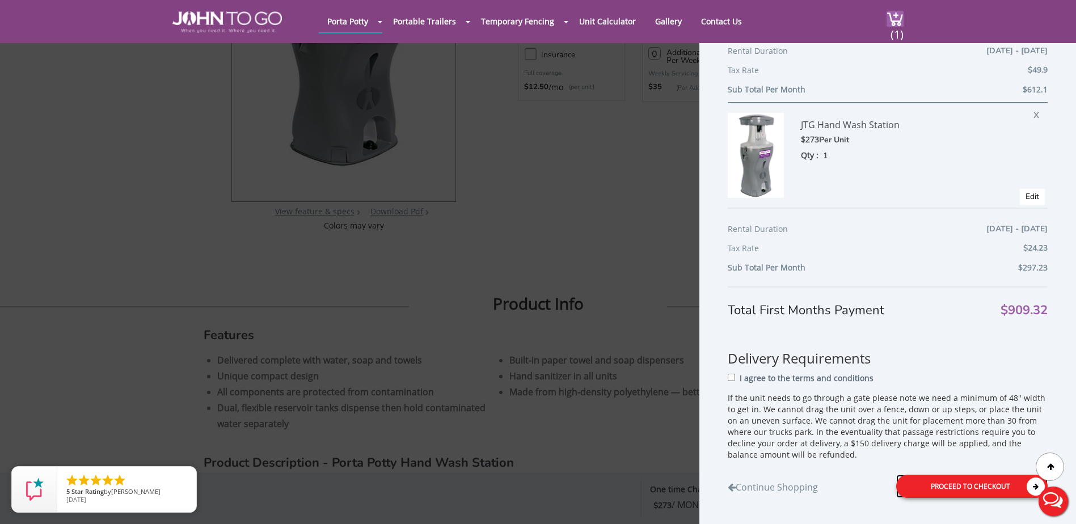
click at [925, 491] on div "Proceed to Checkout" at bounding box center [971, 486] width 151 height 23
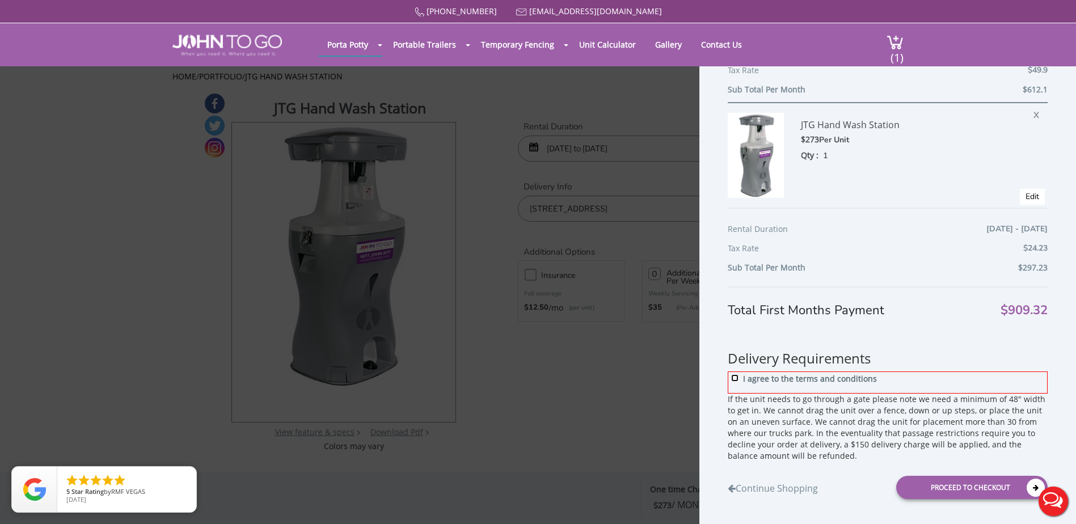
drag, startPoint x: 733, startPoint y: 377, endPoint x: 750, endPoint y: 397, distance: 26.2
click at [733, 377] on input "I agree to the terms and conditions" at bounding box center [734, 377] width 7 height 7
checkbox input "true"
click at [920, 487] on div "Proceed to Checkout" at bounding box center [971, 487] width 151 height 23
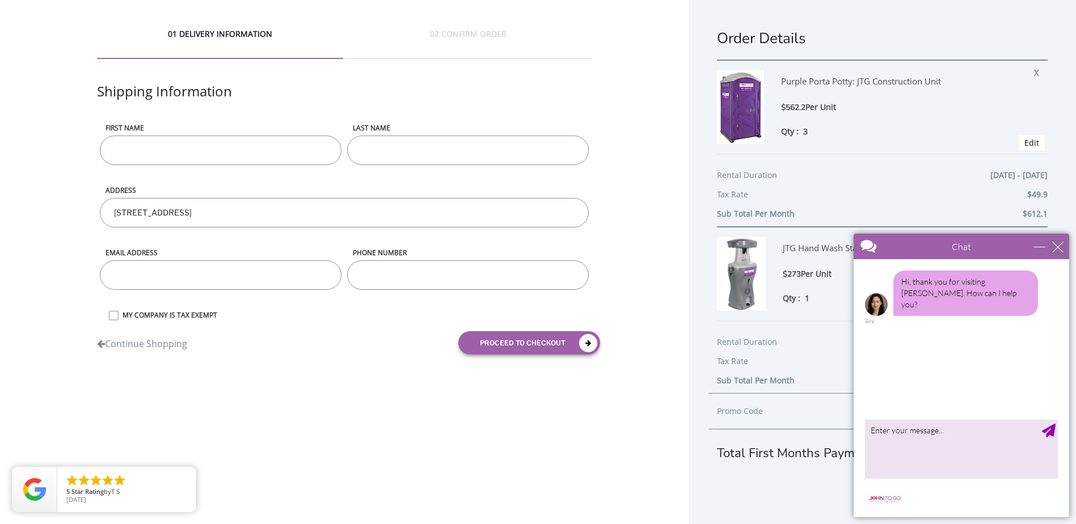
click at [1058, 244] on div "close" at bounding box center [1057, 246] width 11 height 11
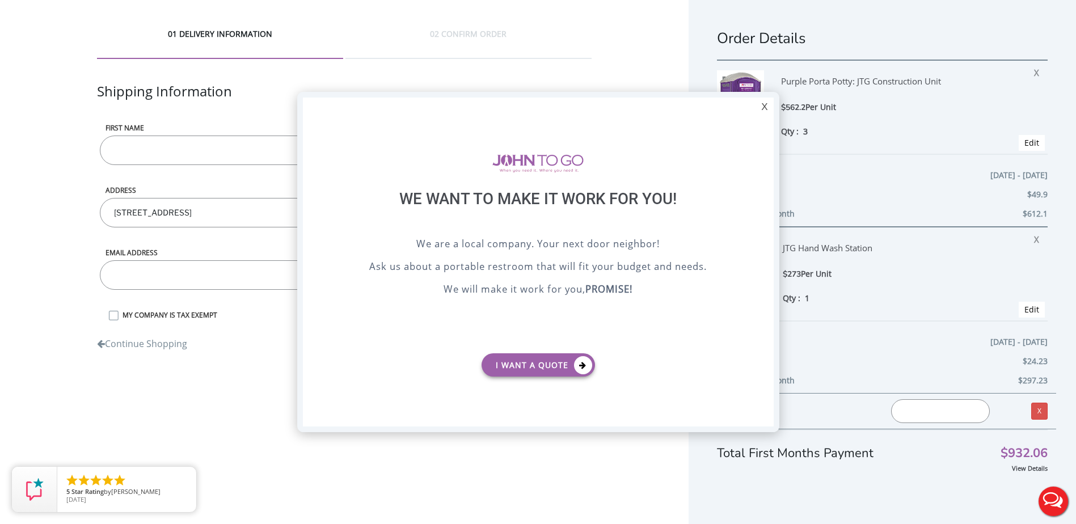
drag, startPoint x: 764, startPoint y: 108, endPoint x: 761, endPoint y: 121, distance: 12.8
click at [764, 110] on div "X" at bounding box center [765, 107] width 18 height 19
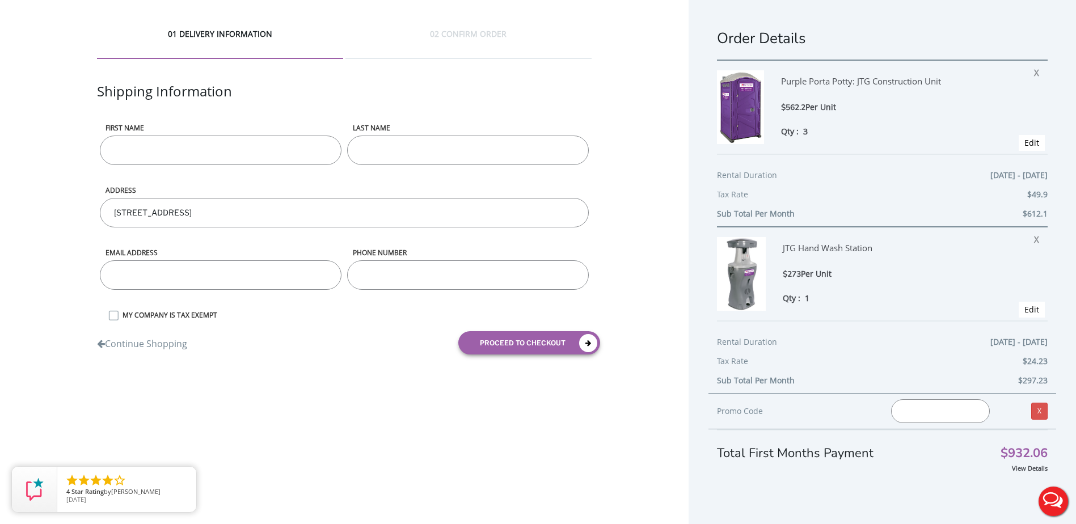
click at [1011, 473] on div "View Details" at bounding box center [882, 467] width 331 height 11
click at [1012, 469] on link "View Details" at bounding box center [1030, 468] width 36 height 9
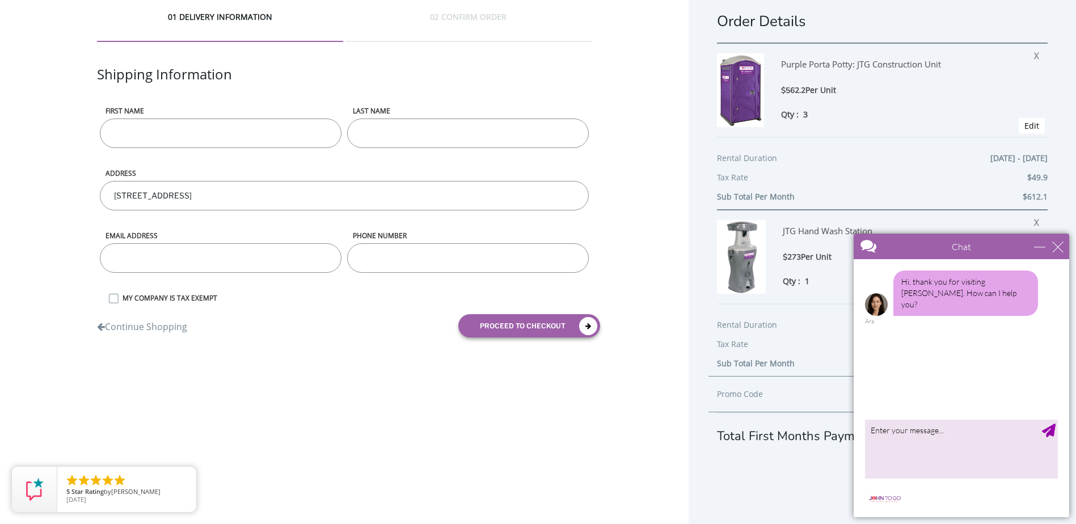
scroll to position [26, 0]
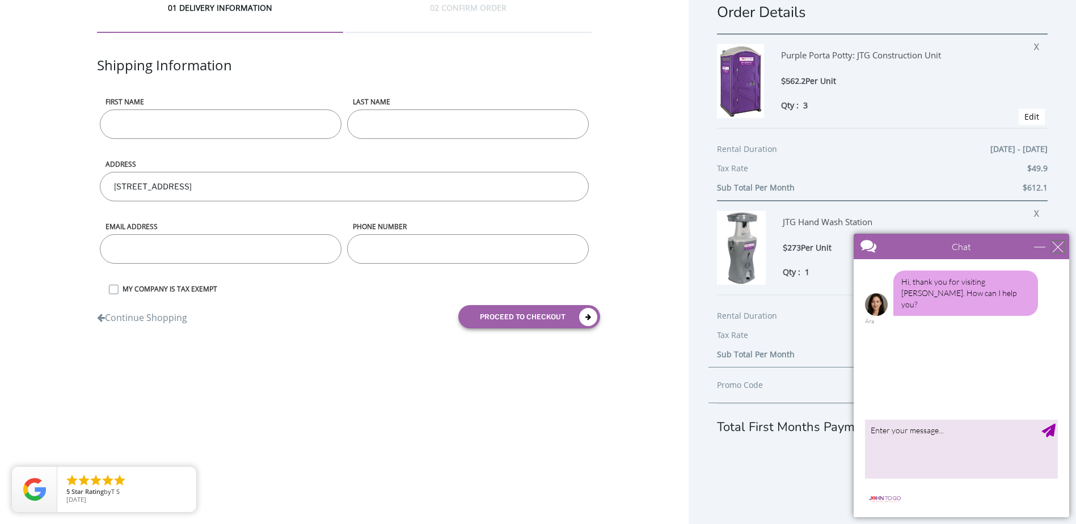
click at [1054, 243] on div "close" at bounding box center [1057, 246] width 11 height 11
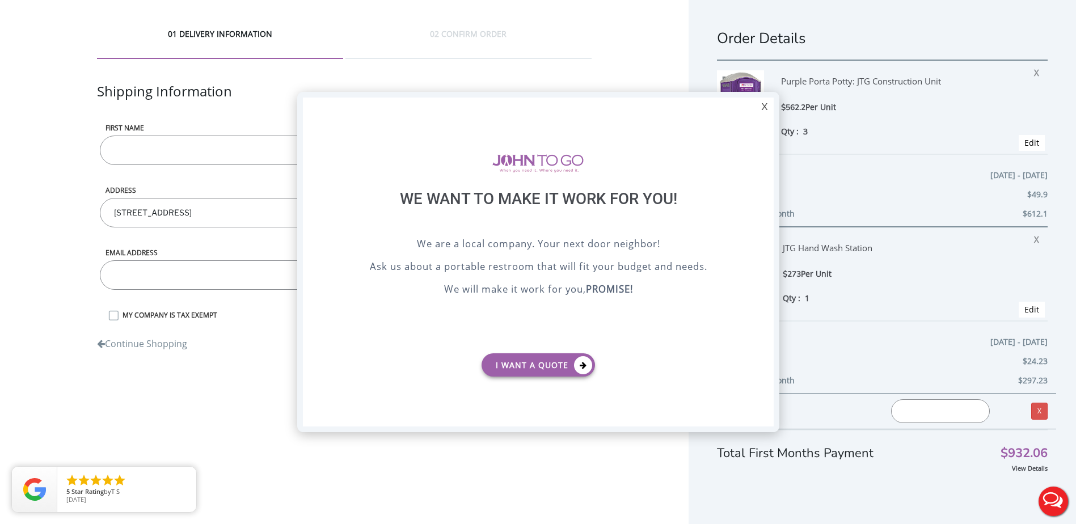
scroll to position [0, 0]
drag, startPoint x: 764, startPoint y: 112, endPoint x: 769, endPoint y: 108, distance: 6.0
click at [766, 110] on div "X" at bounding box center [765, 107] width 18 height 19
